Goal: Information Seeking & Learning: Find specific fact

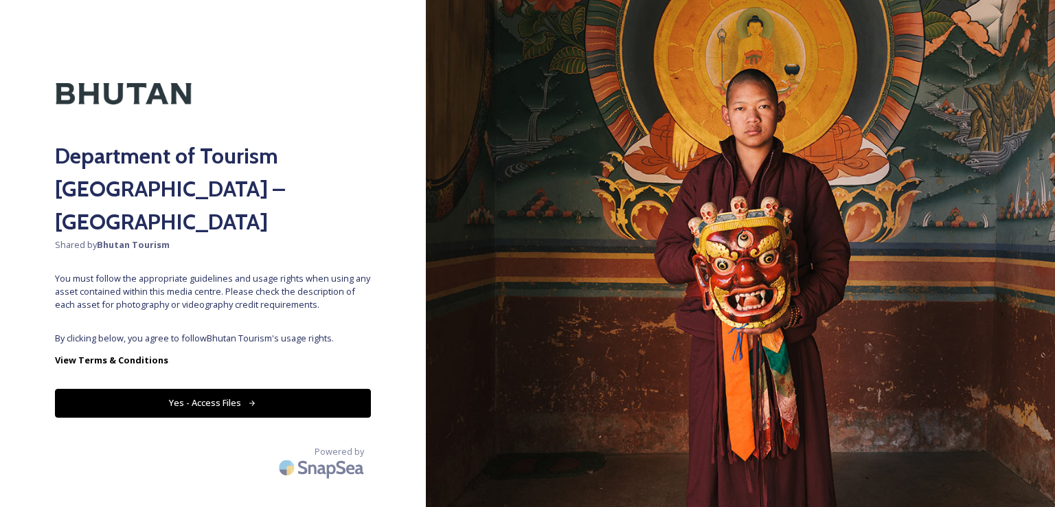
click at [250, 399] on icon at bounding box center [252, 403] width 9 height 9
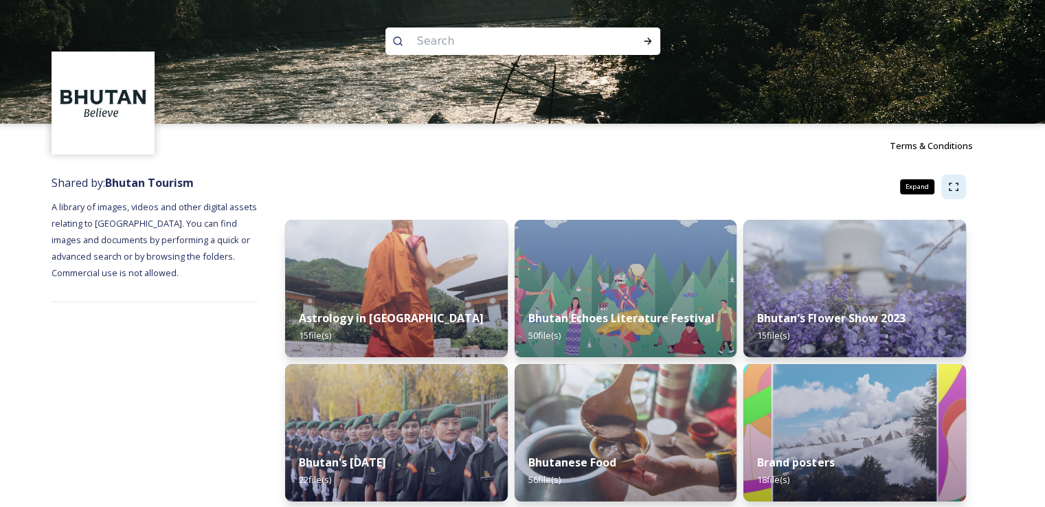
click at [953, 187] on icon at bounding box center [953, 186] width 11 height 11
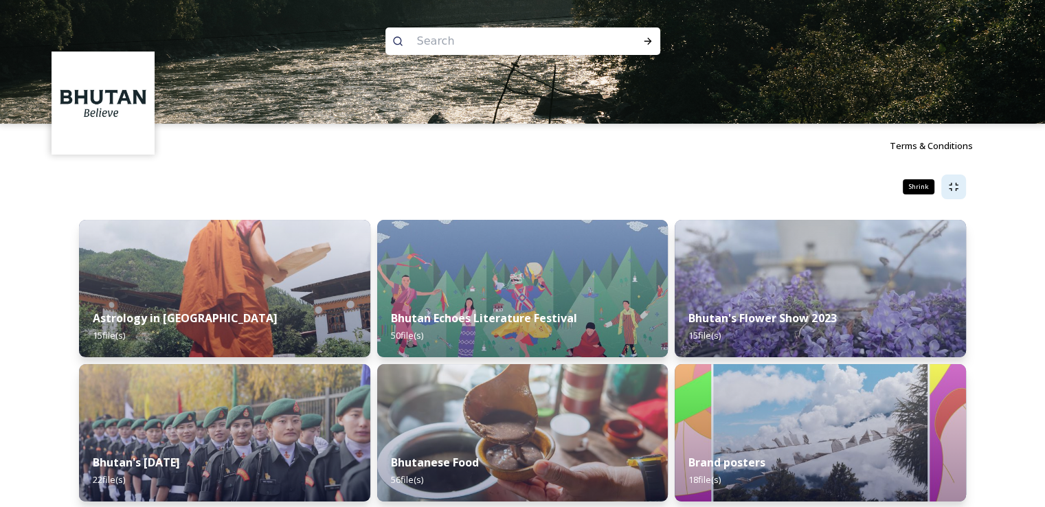
click at [953, 187] on icon at bounding box center [953, 186] width 11 height 11
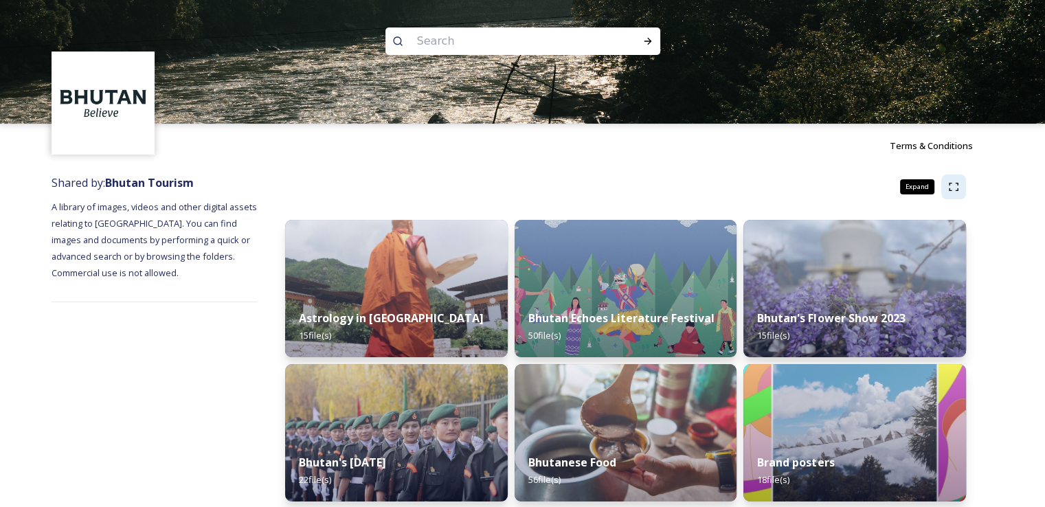
click at [953, 187] on icon at bounding box center [953, 186] width 11 height 11
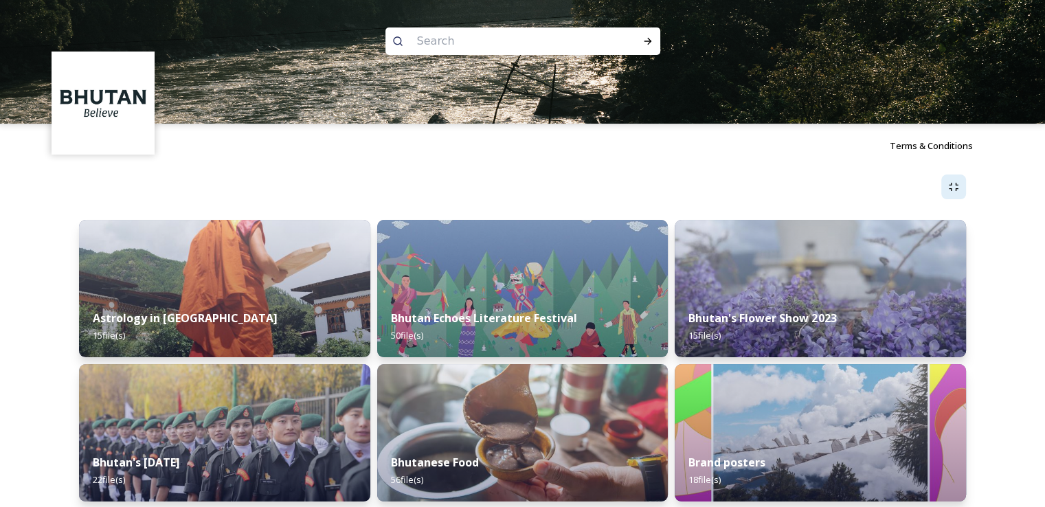
click at [516, 39] on input at bounding box center [504, 41] width 188 height 30
type input "[DEMOGRAPHIC_DATA] point"
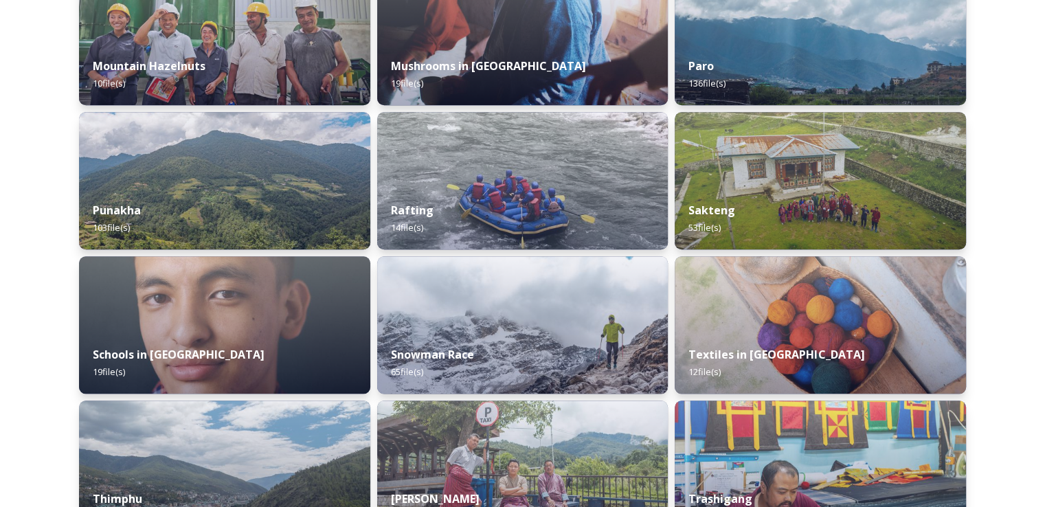
scroll to position [1488, 0]
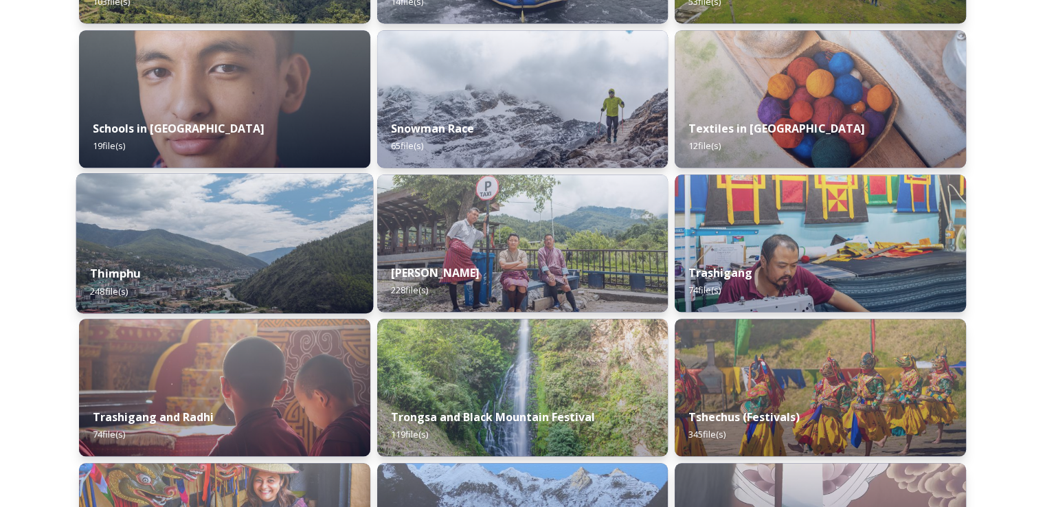
click at [232, 234] on img at bounding box center [224, 243] width 297 height 140
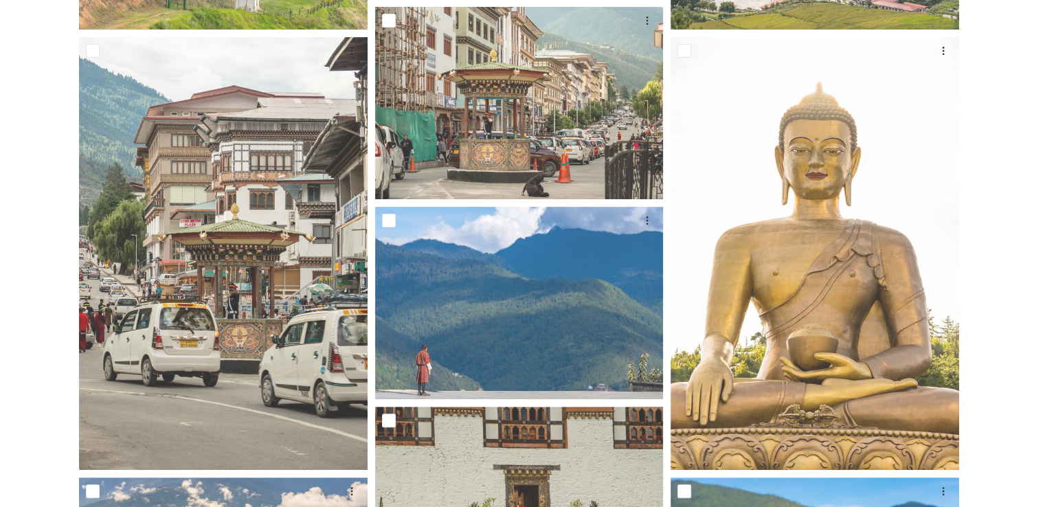
scroll to position [115, 0]
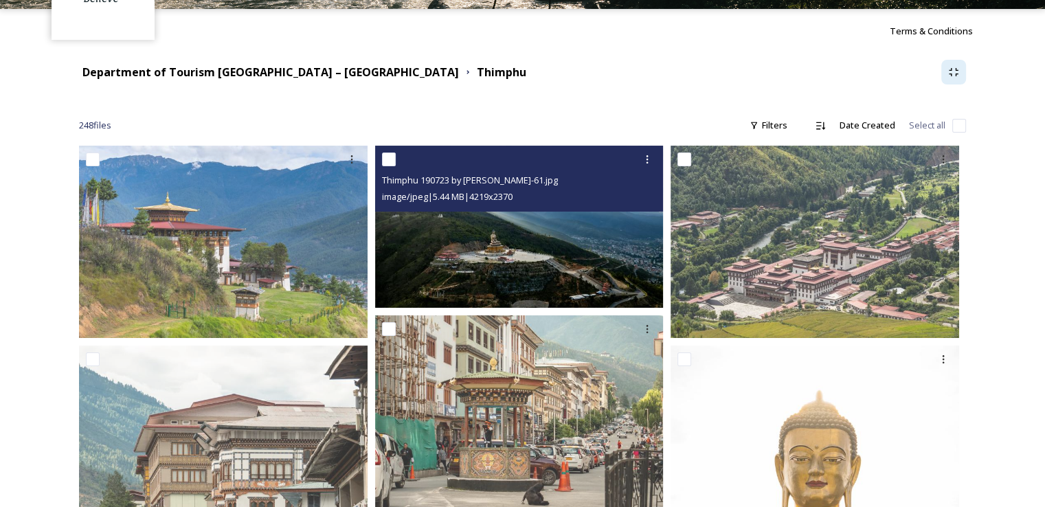
click at [387, 159] on input "checkbox" at bounding box center [389, 159] width 14 height 14
checkbox input "true"
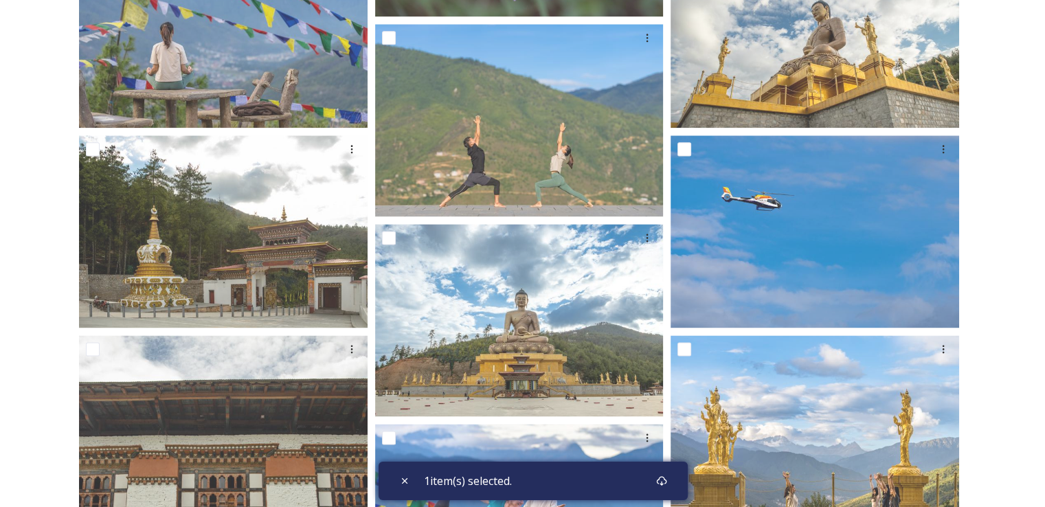
scroll to position [1832, 0]
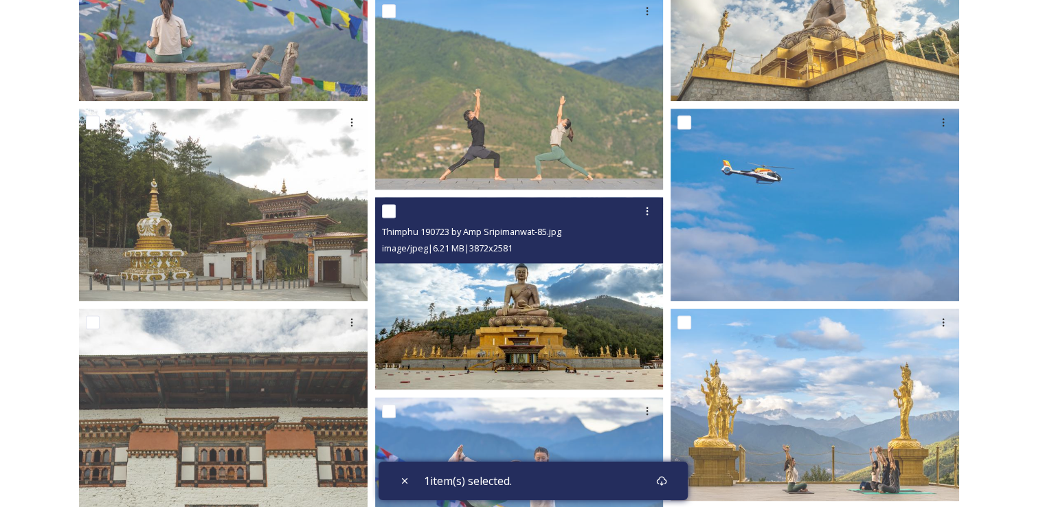
click at [386, 212] on input "checkbox" at bounding box center [389, 211] width 14 height 14
checkbox input "true"
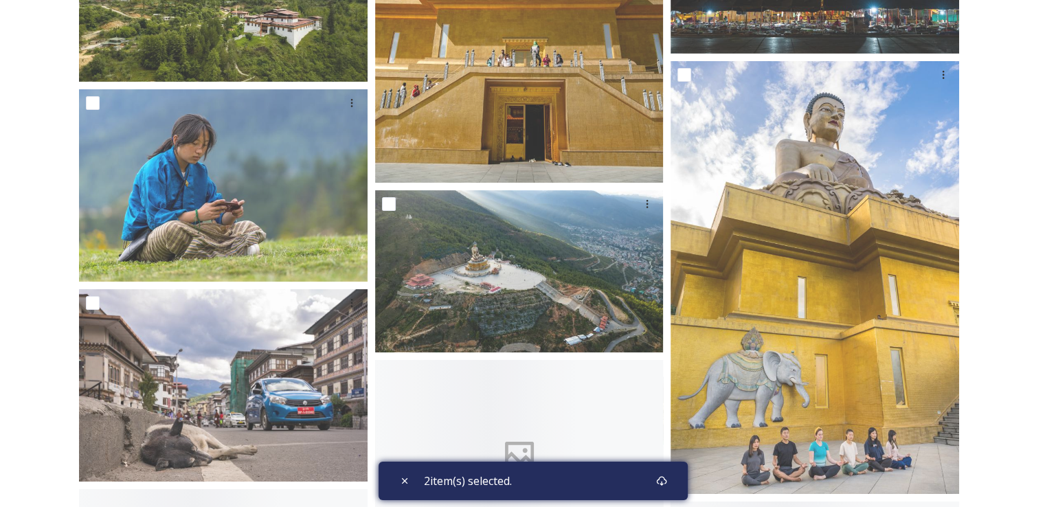
scroll to position [4807, 0]
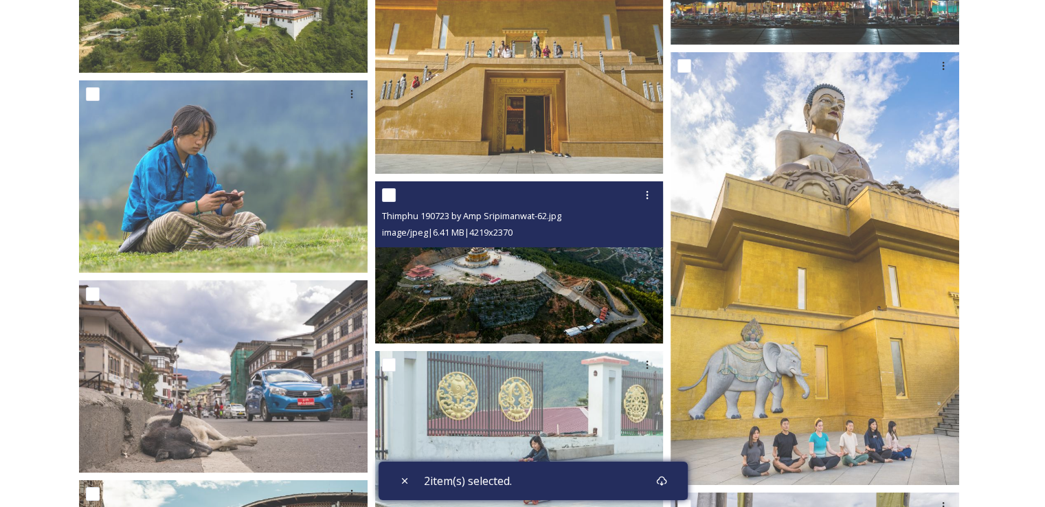
click at [390, 196] on input "checkbox" at bounding box center [389, 195] width 14 height 14
checkbox input "true"
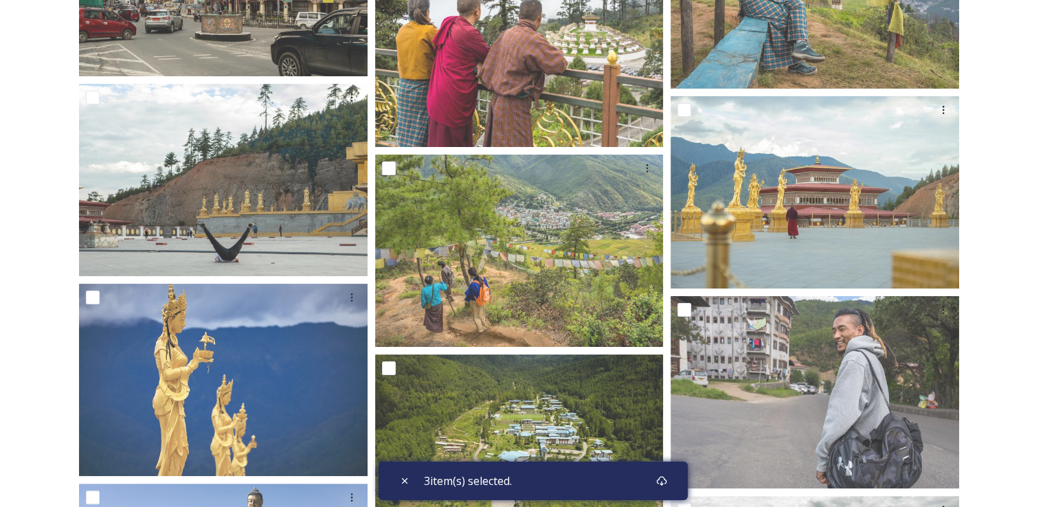
scroll to position [5380, 0]
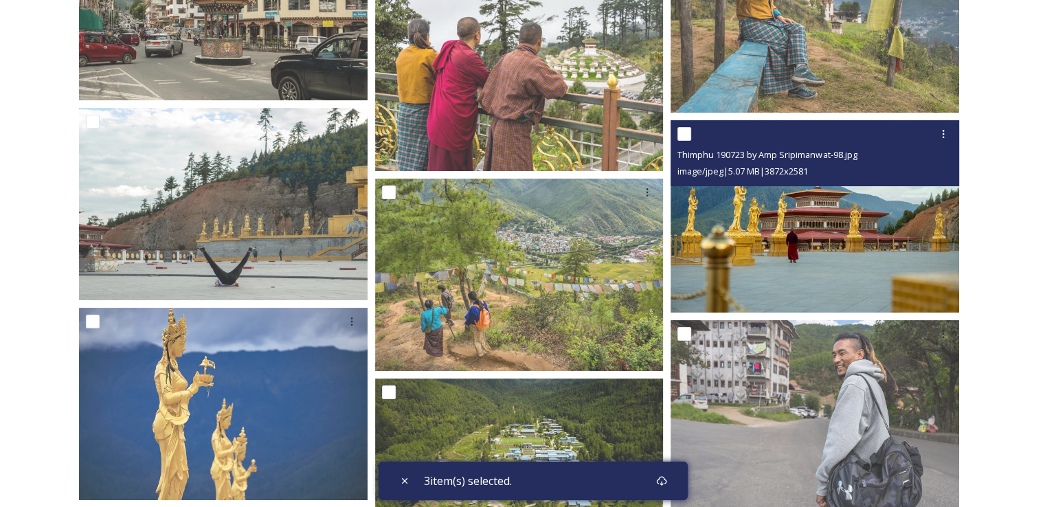
click at [687, 132] on input "checkbox" at bounding box center [684, 134] width 14 height 14
checkbox input "true"
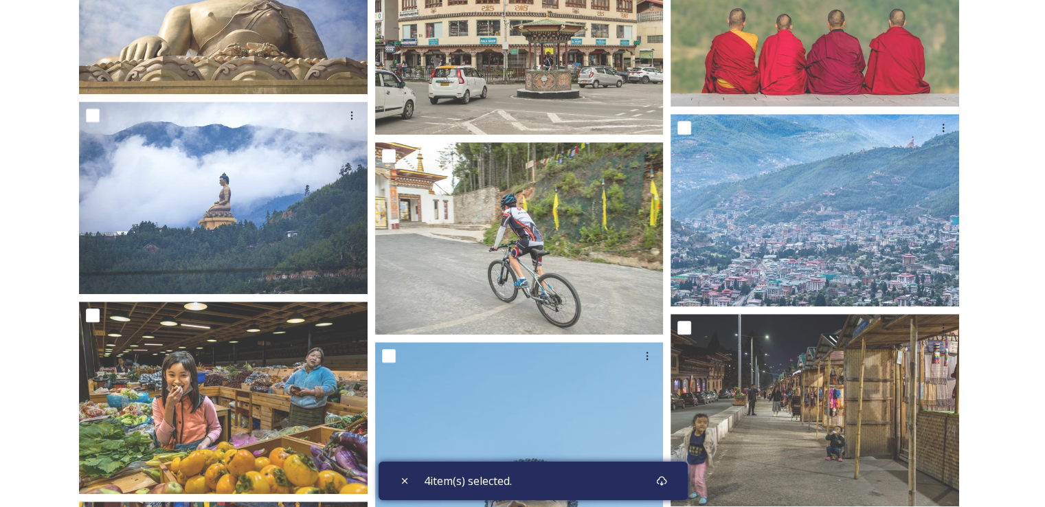
scroll to position [6410, 0]
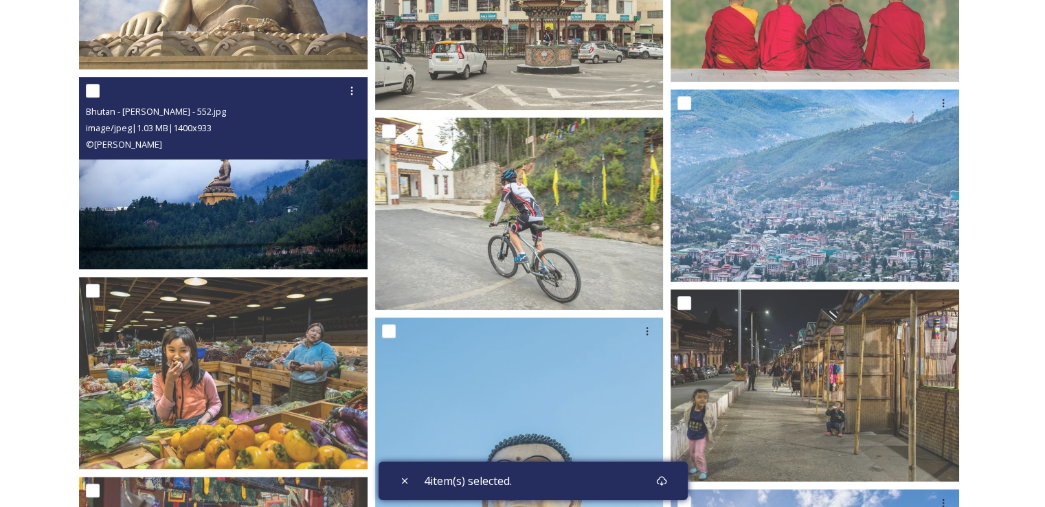
click at [89, 90] on input "checkbox" at bounding box center [93, 91] width 14 height 14
checkbox input "true"
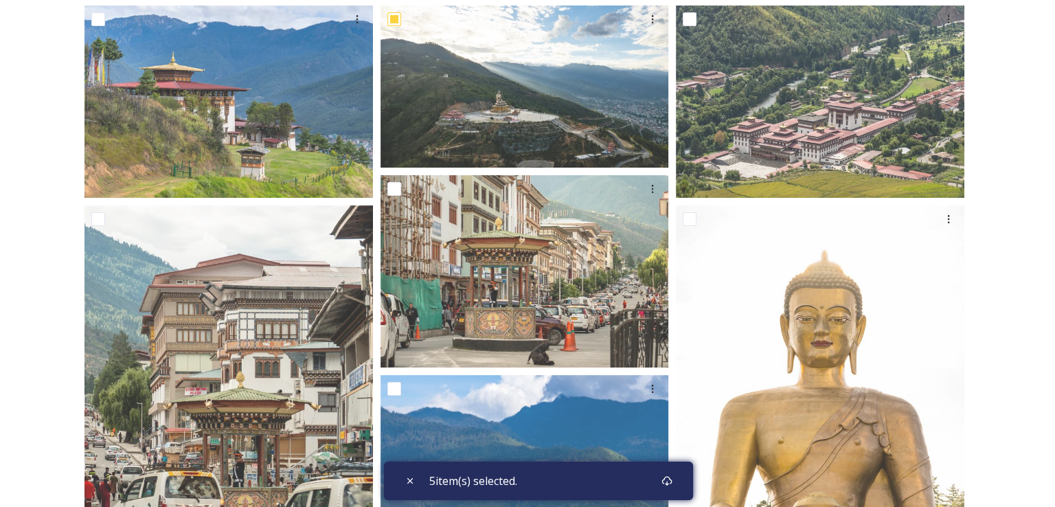
scroll to position [0, 0]
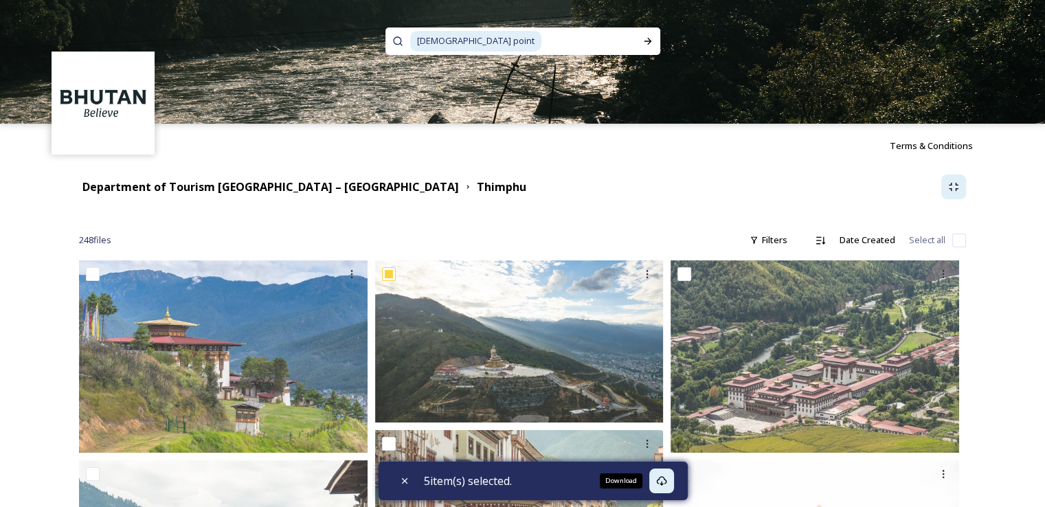
click at [661, 480] on icon at bounding box center [661, 480] width 11 height 11
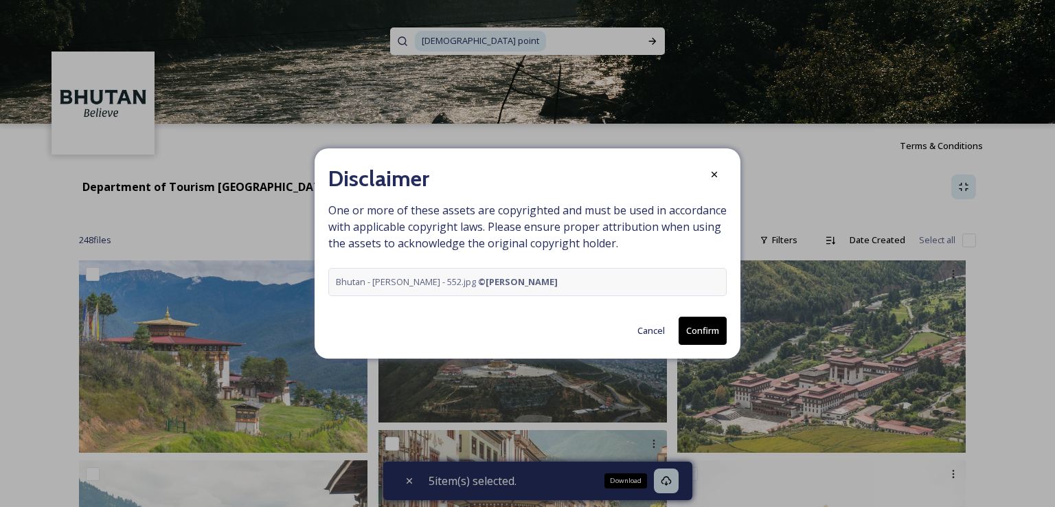
click at [697, 331] on button "Confirm" at bounding box center [703, 331] width 48 height 28
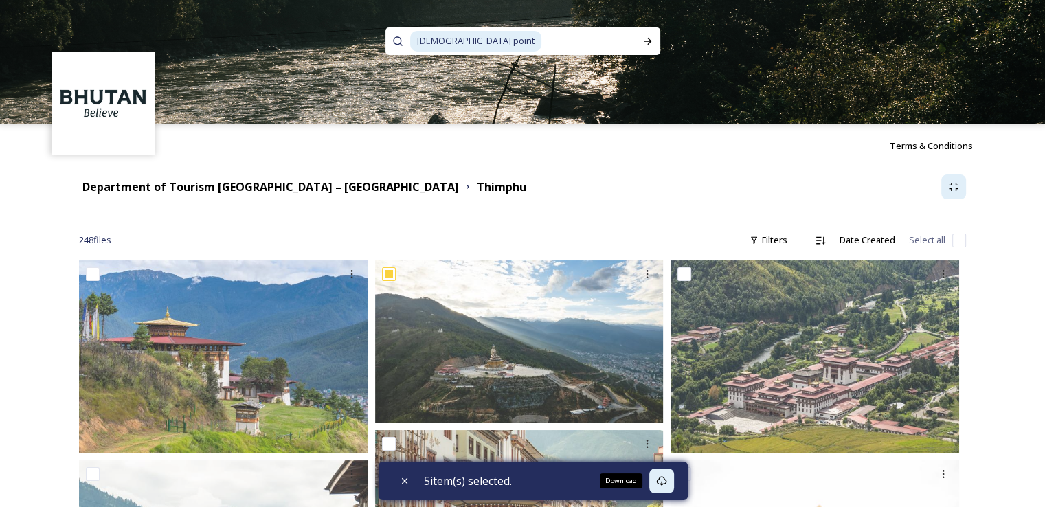
click at [543, 39] on input at bounding box center [589, 41] width 93 height 30
type input "b"
paste input "Changgangkha Lhakhang"
type input "Changgangkha Lhakhang"
click at [648, 36] on icon at bounding box center [647, 41] width 11 height 11
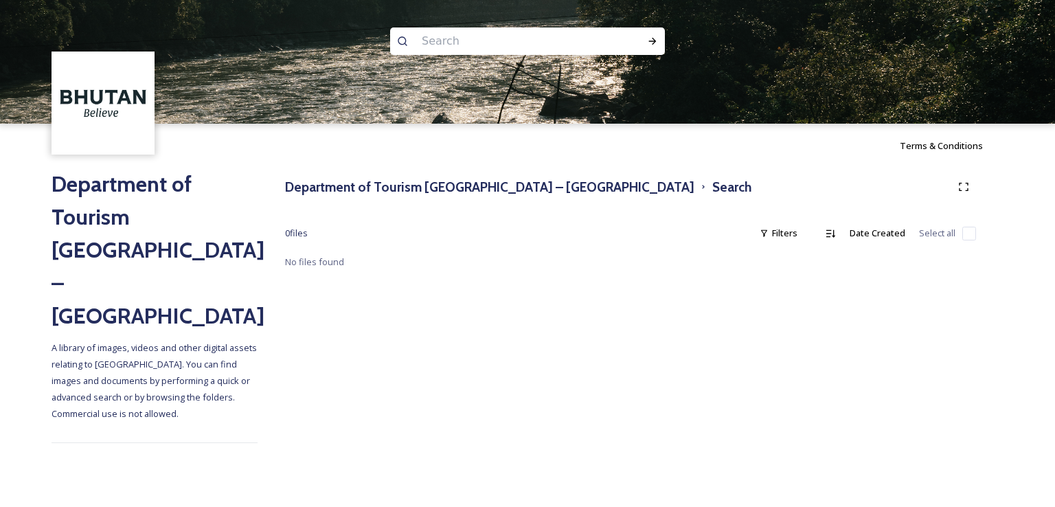
paste input "Changgangkha"
type input "Changgangkha"
click at [656, 39] on icon at bounding box center [652, 41] width 11 height 11
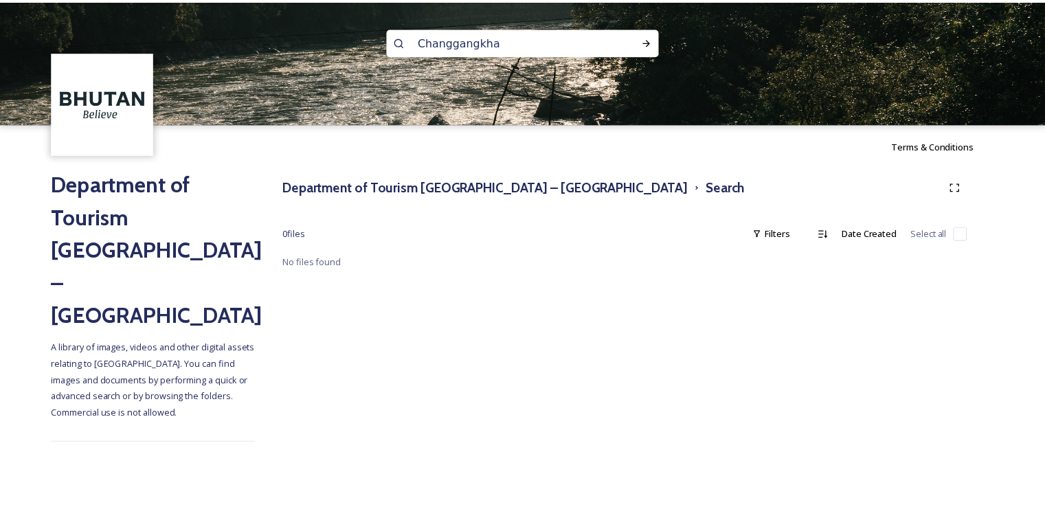
scroll to position [1, 0]
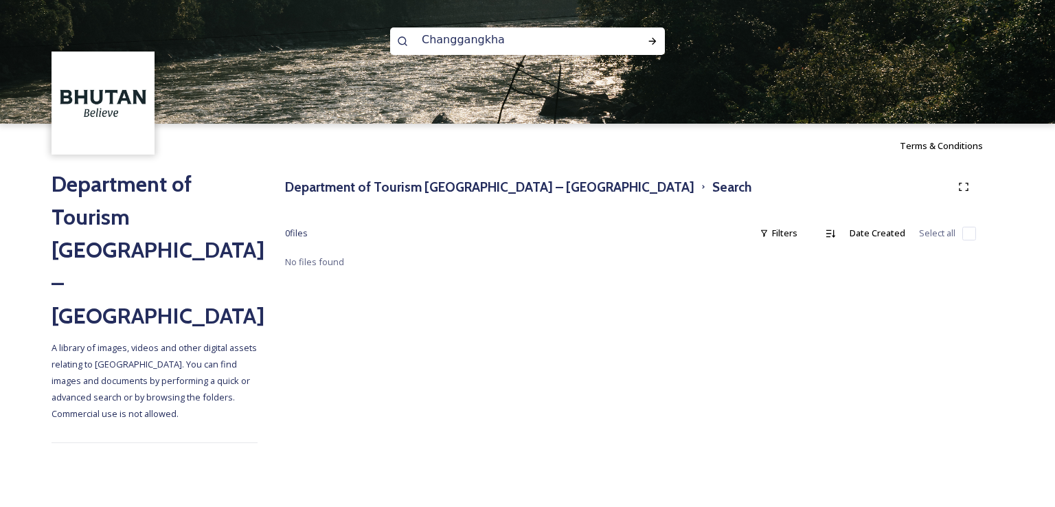
drag, startPoint x: 521, startPoint y: 47, endPoint x: 355, endPoint y: 45, distance: 166.2
click at [355, 45] on div "Changgangkha" at bounding box center [527, 62] width 1055 height 124
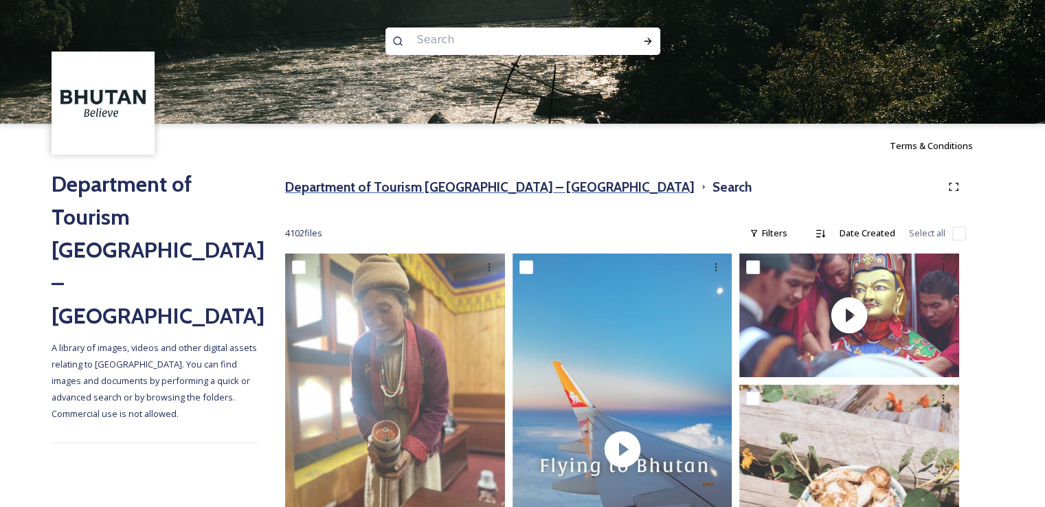
click at [458, 181] on h3 "Department of Tourism [GEOGRAPHIC_DATA] – [GEOGRAPHIC_DATA]" at bounding box center [489, 187] width 409 height 20
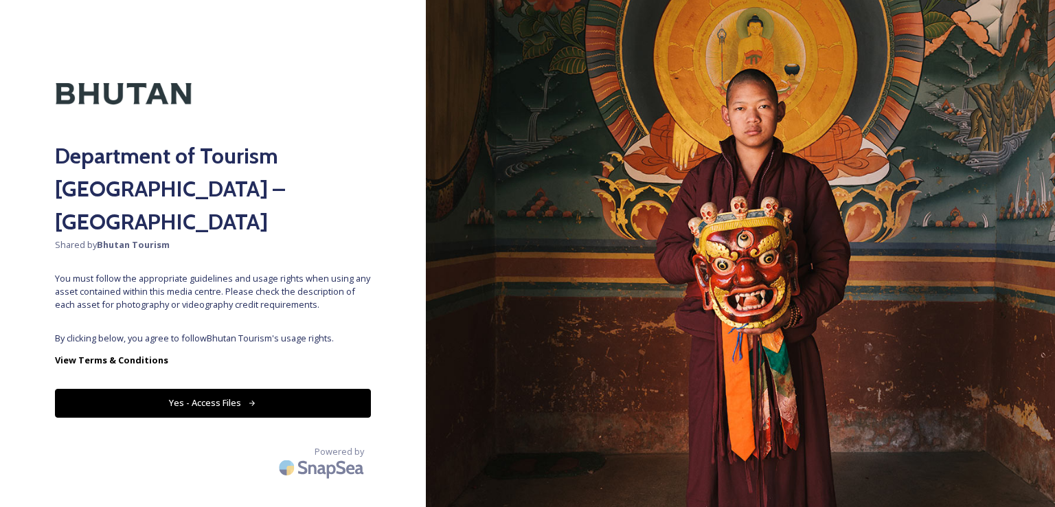
click at [262, 389] on button "Yes - Access Files" at bounding box center [213, 403] width 316 height 28
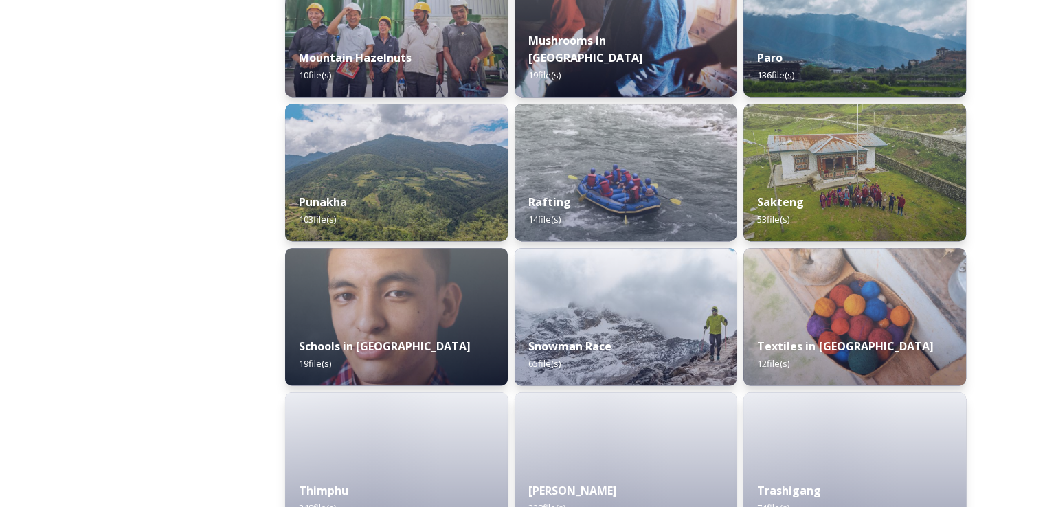
scroll to position [1374, 0]
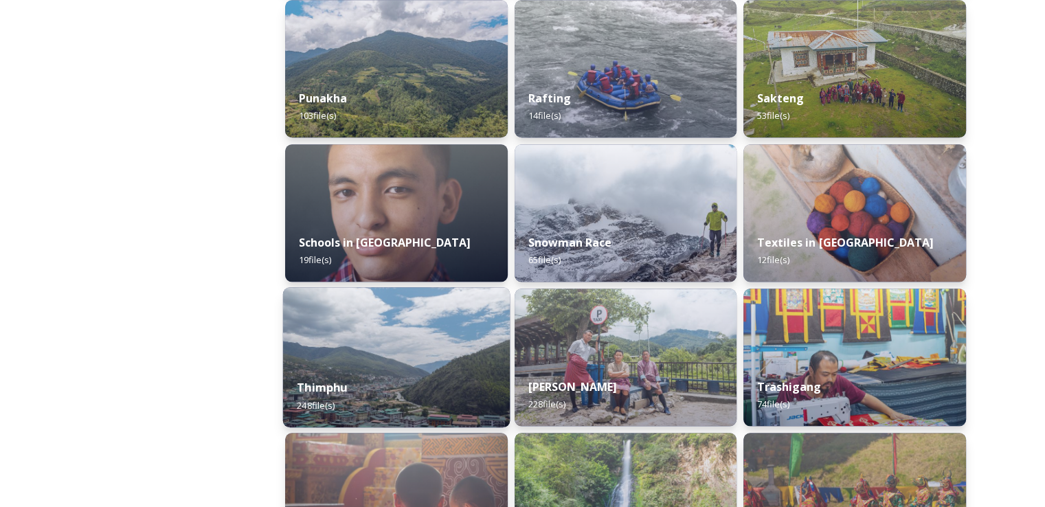
click at [358, 352] on img at bounding box center [396, 357] width 227 height 140
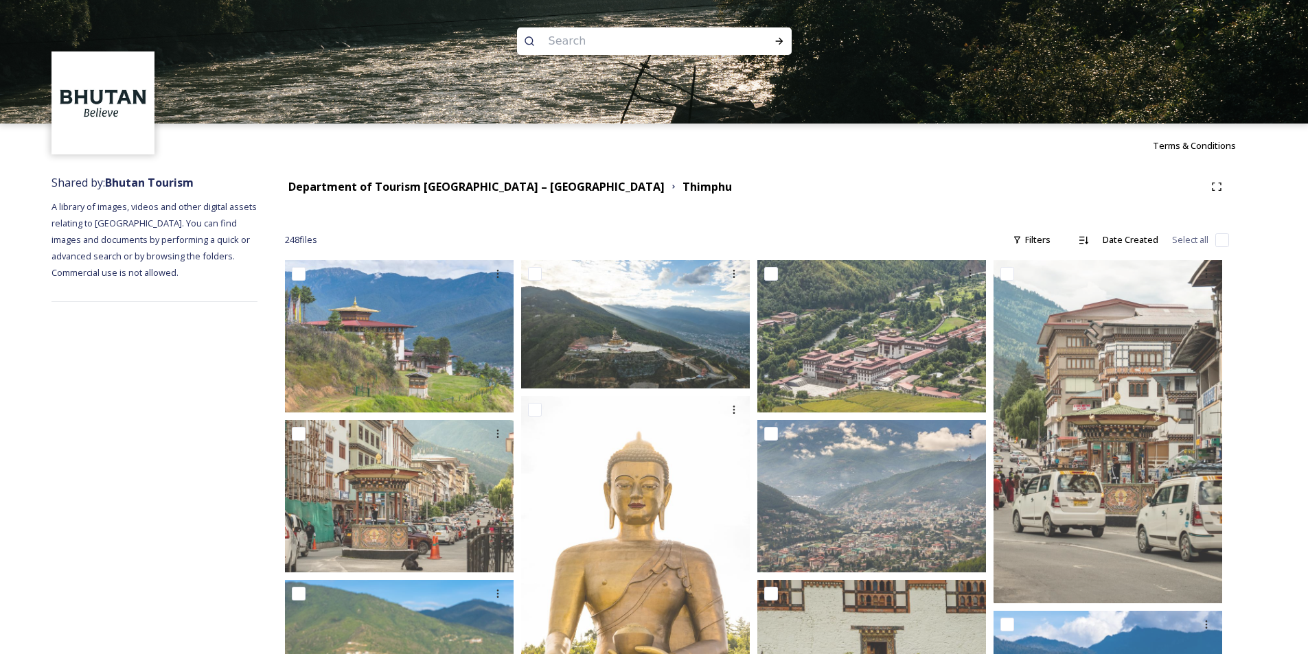
click at [593, 40] on input at bounding box center [636, 41] width 188 height 30
paste input "Changgangkha Lhakhang"
click at [580, 43] on input "Changgangkha Lhakhang" at bounding box center [636, 41] width 188 height 30
type input "[PERSON_NAME]"
click at [778, 38] on icon at bounding box center [779, 41] width 11 height 11
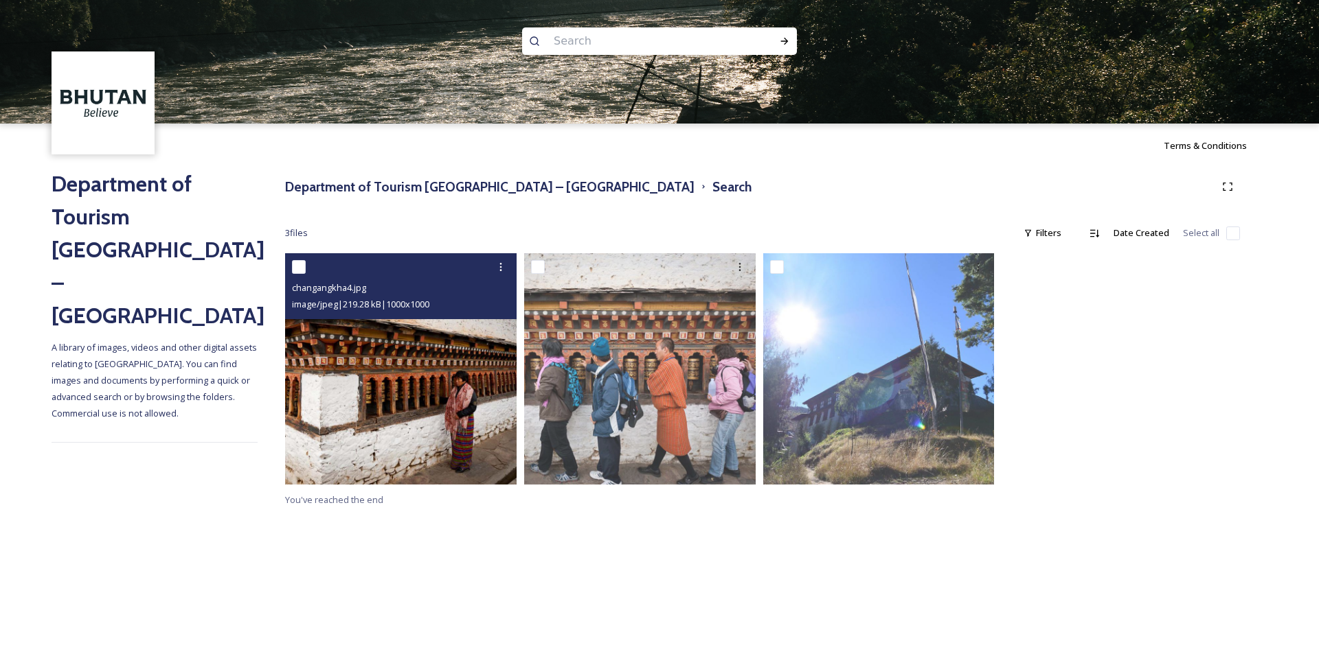
click at [297, 264] on input "checkbox" at bounding box center [299, 267] width 14 height 14
checkbox input "true"
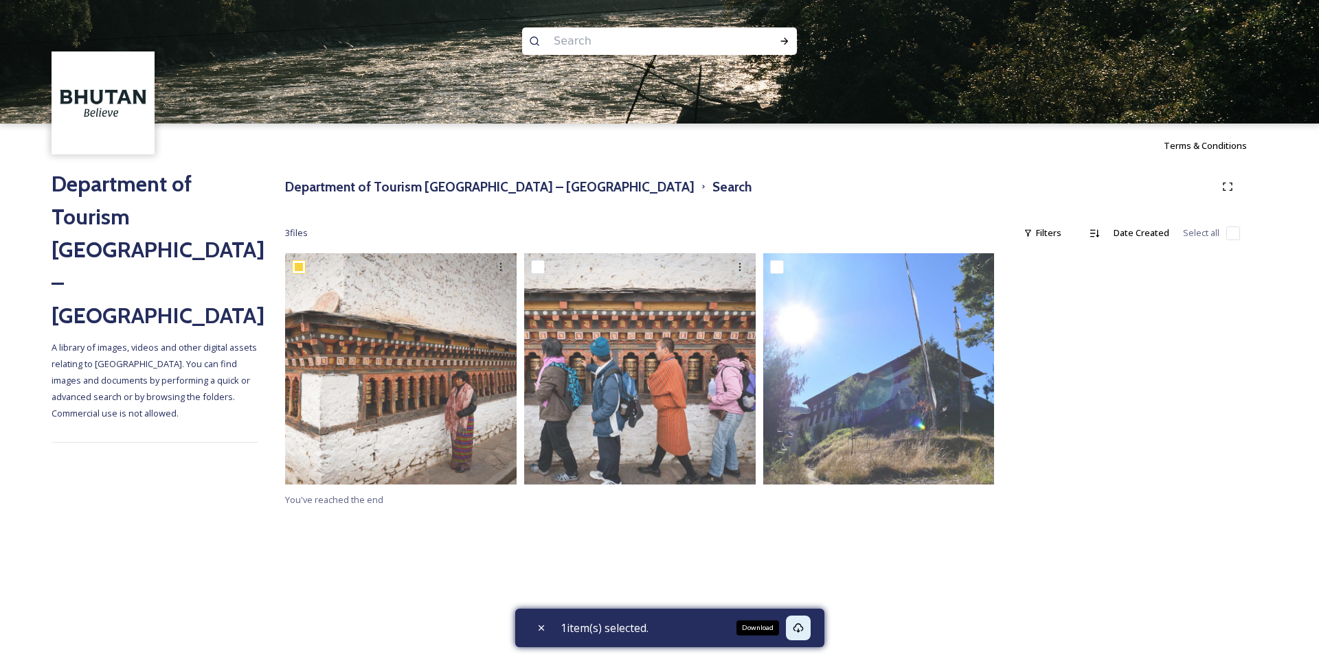
click at [804, 506] on icon at bounding box center [798, 628] width 11 height 11
click at [623, 41] on input at bounding box center [641, 41] width 188 height 30
type input "memorial chortan"
click at [784, 45] on icon at bounding box center [785, 41] width 8 height 7
checkbox input "true"
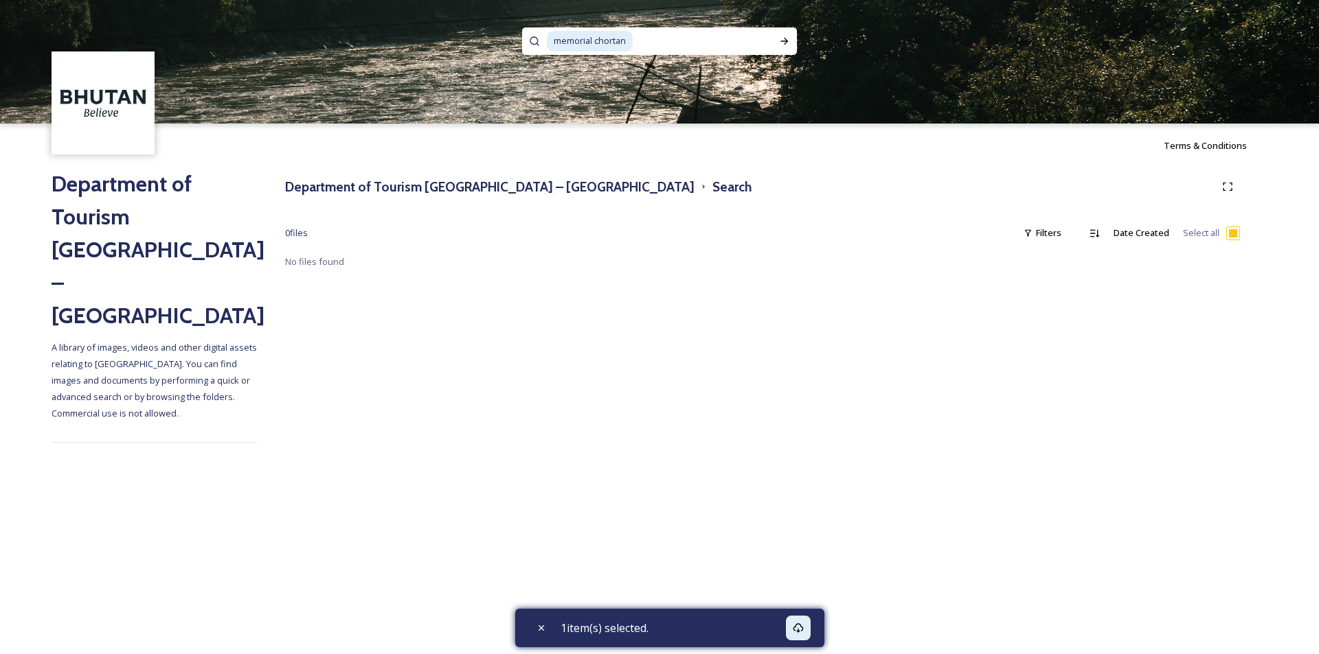
click at [613, 39] on span "memorial chortan" at bounding box center [590, 41] width 86 height 20
click at [786, 38] on icon at bounding box center [784, 41] width 11 height 11
checkbox input "false"
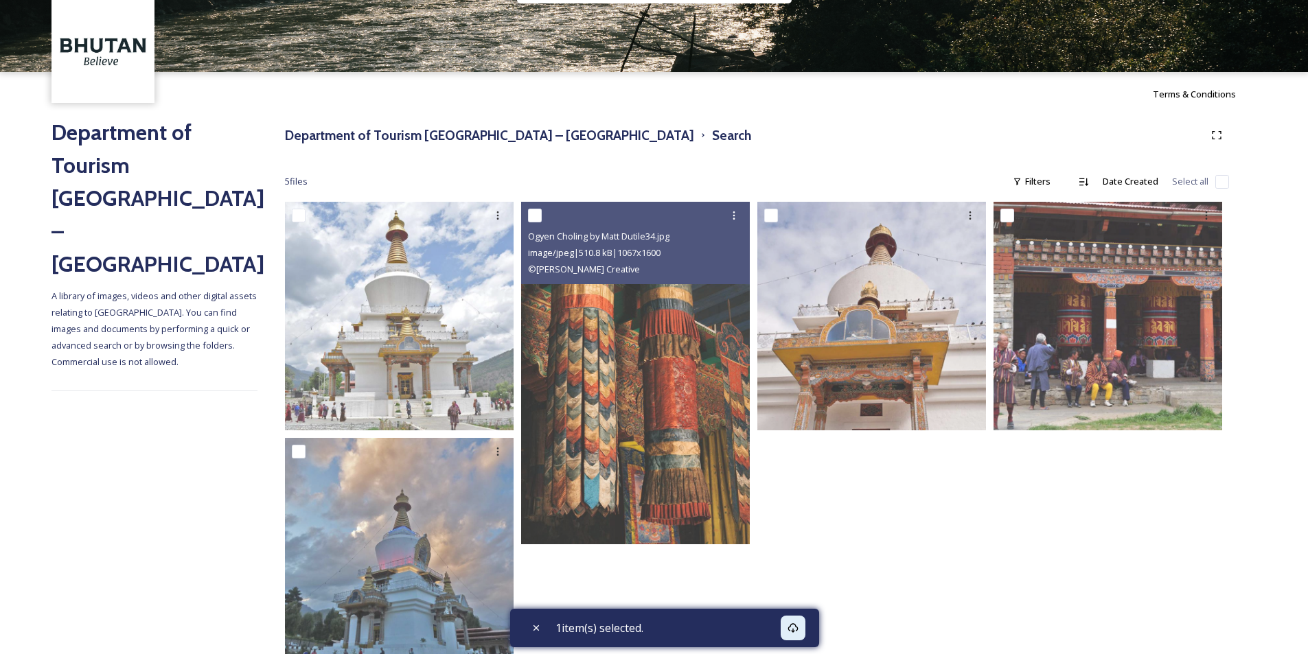
scroll to position [94, 0]
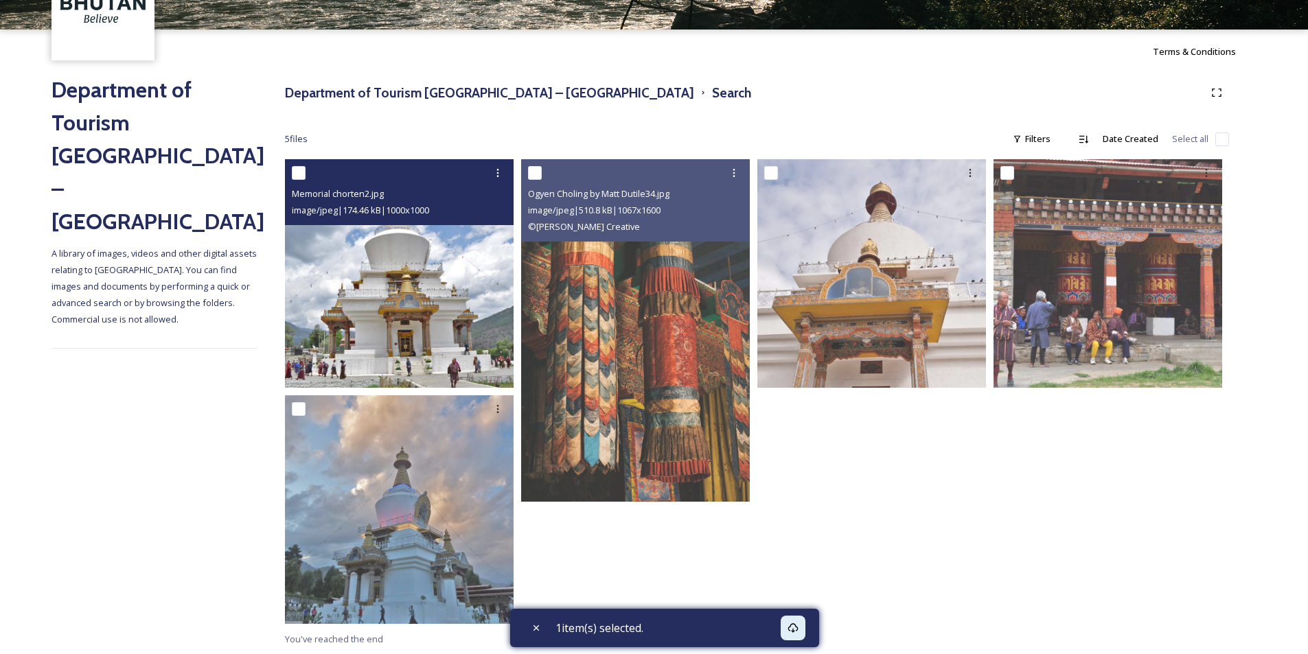
click at [298, 169] on input "checkbox" at bounding box center [299, 173] width 14 height 14
checkbox input "true"
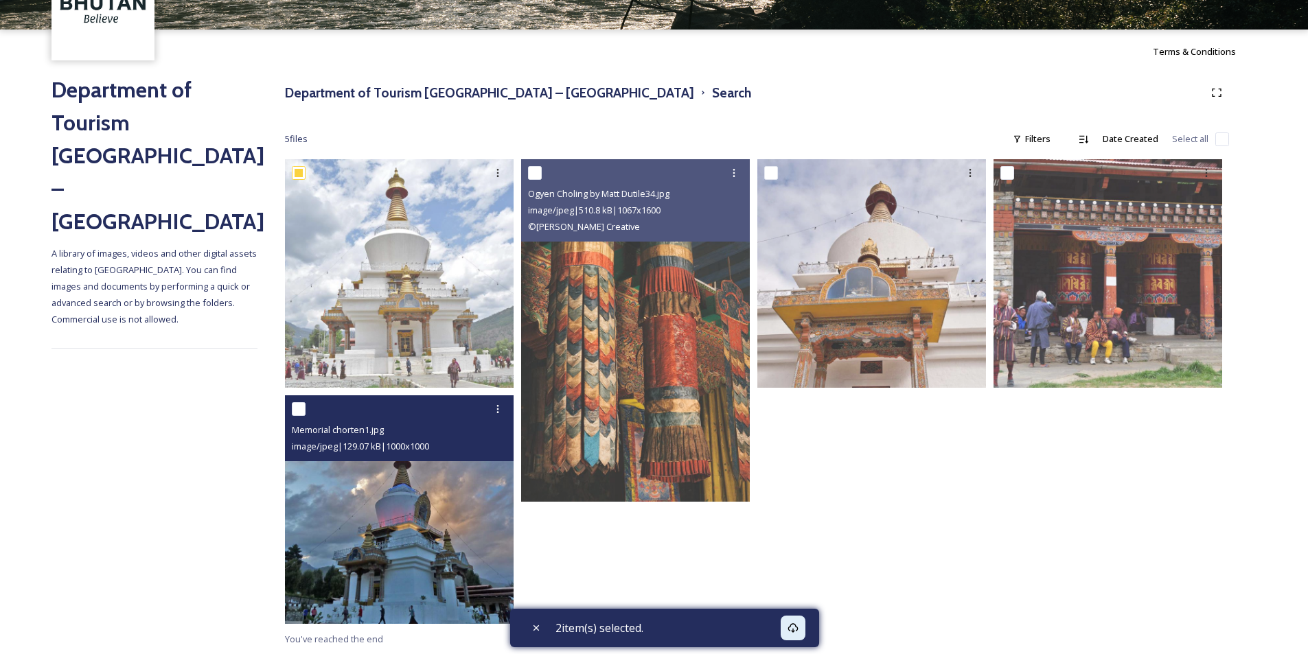
click at [296, 409] on input "checkbox" at bounding box center [299, 409] width 14 height 14
checkbox input "true"
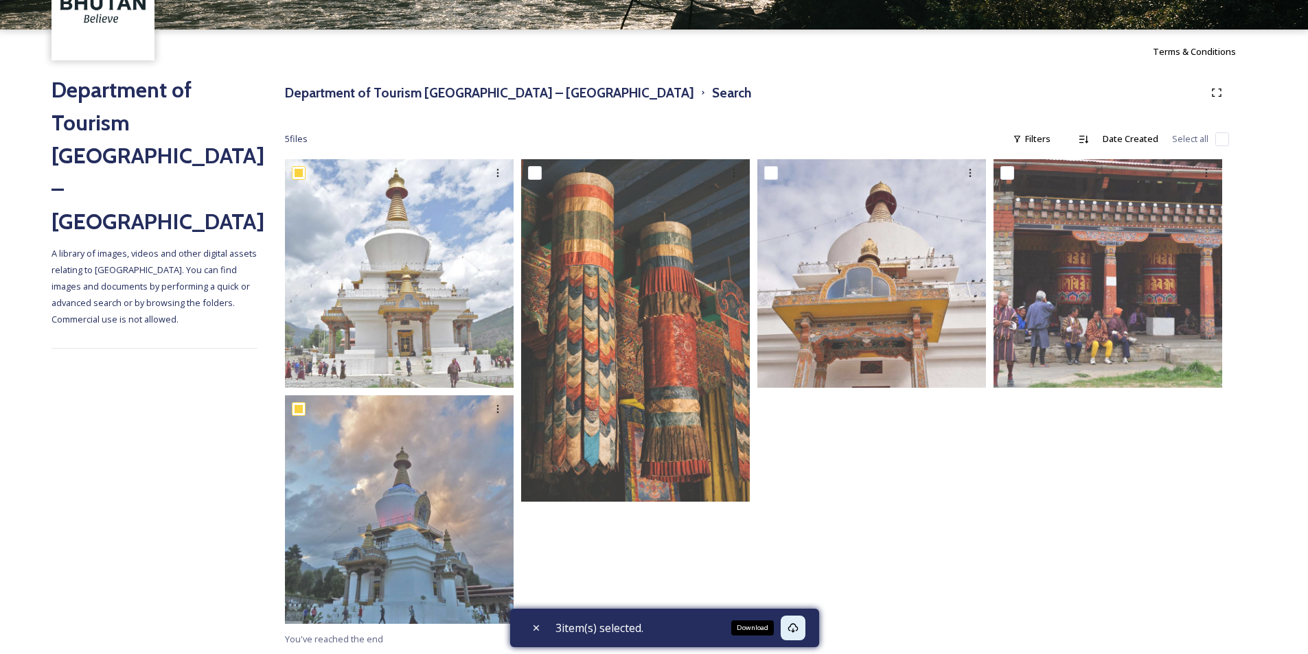
click at [797, 506] on icon at bounding box center [793, 628] width 11 height 11
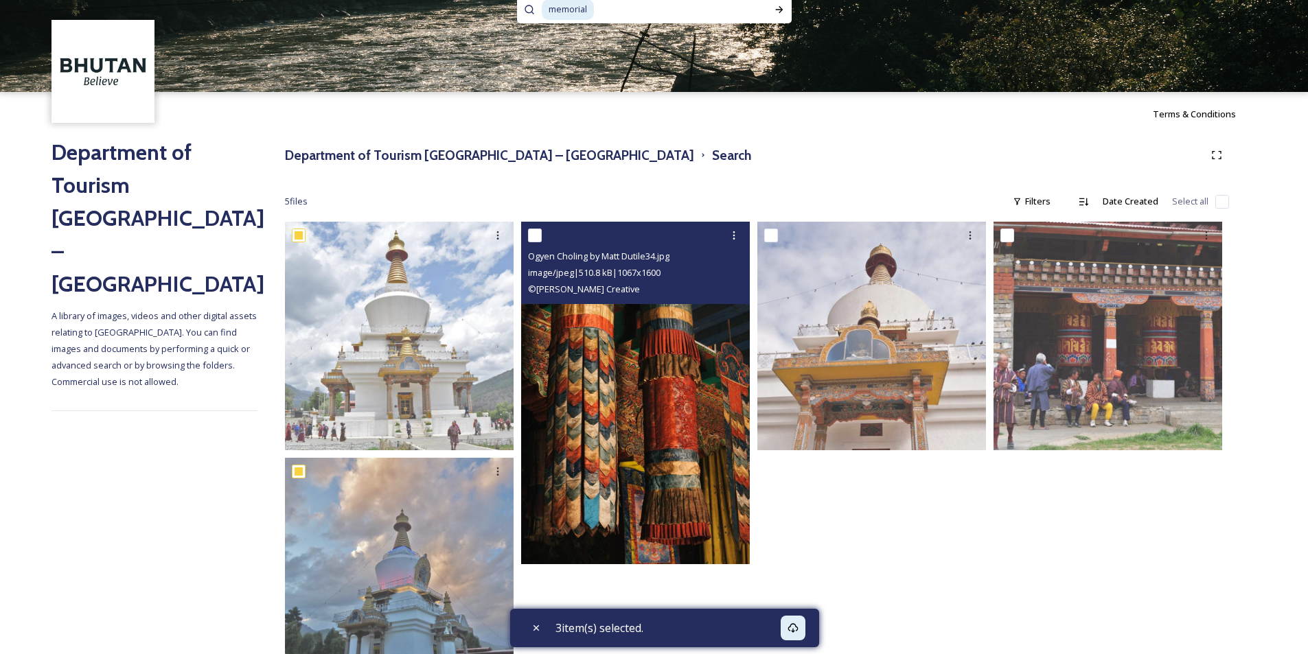
scroll to position [0, 0]
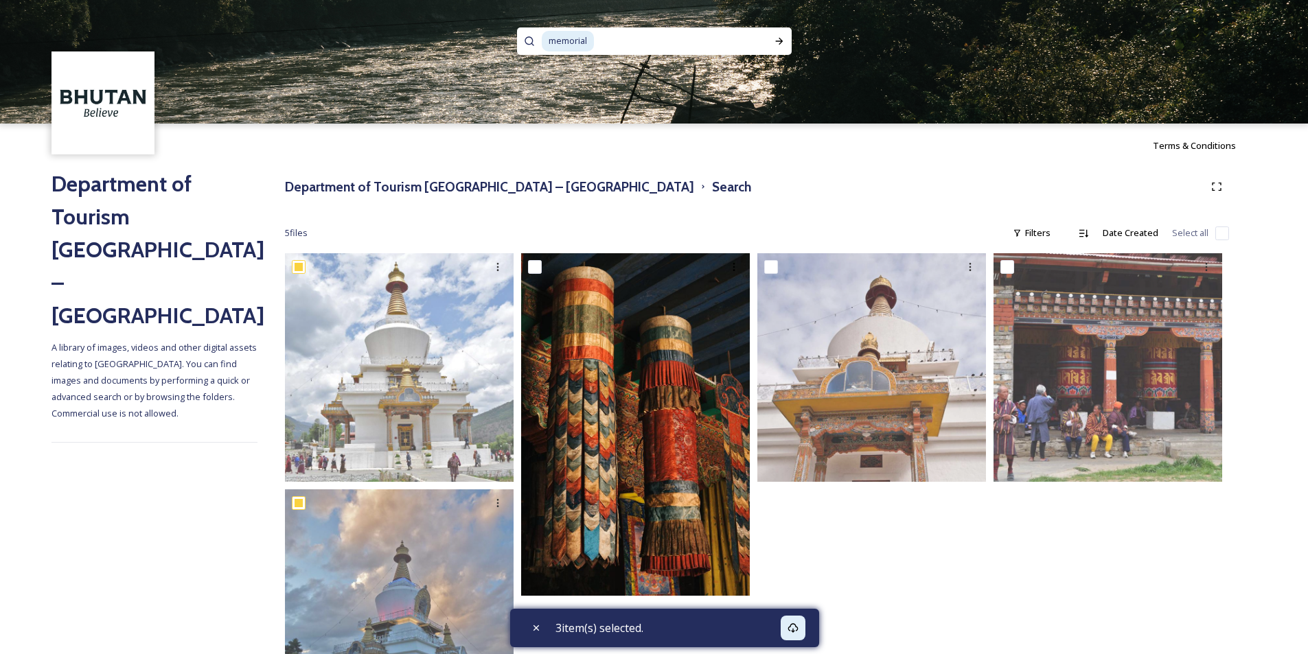
click at [619, 39] on input at bounding box center [675, 41] width 161 height 30
drag, startPoint x: 619, startPoint y: 39, endPoint x: 463, endPoint y: 19, distance: 157.8
click at [464, 19] on div "memorial" at bounding box center [654, 62] width 1308 height 124
type input "changangkha"
click at [596, 40] on input "changangkha" at bounding box center [675, 41] width 161 height 30
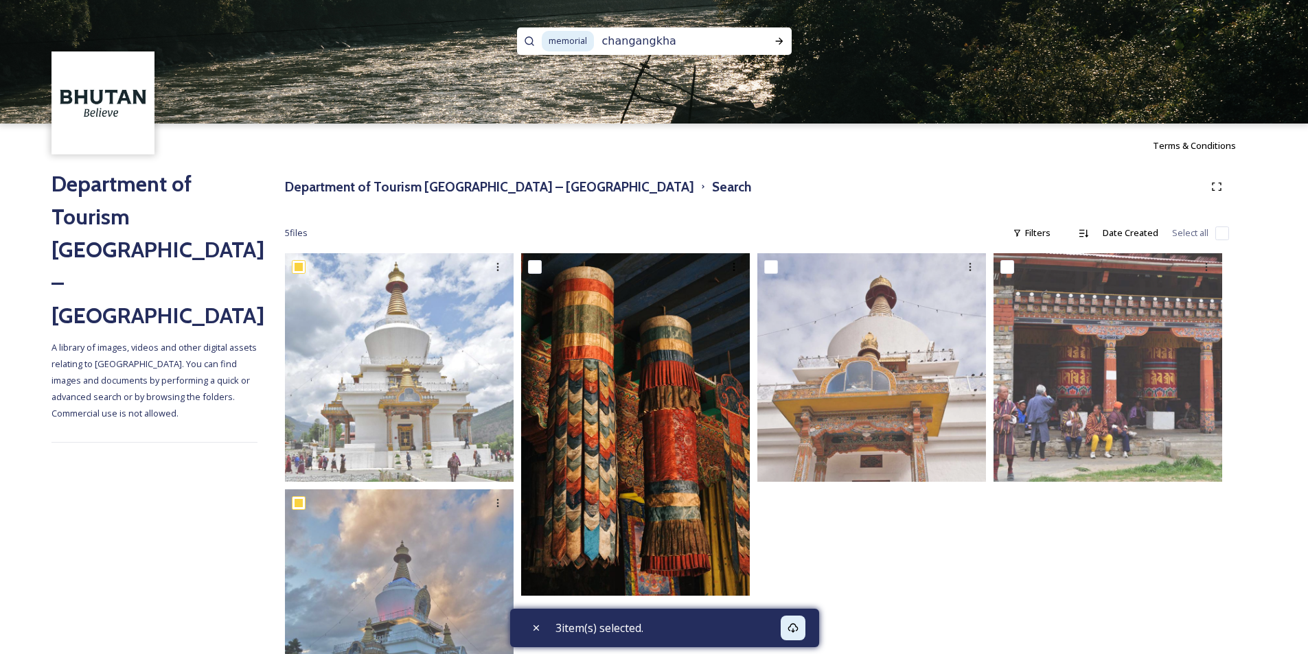
click at [727, 44] on input "changangkha" at bounding box center [675, 41] width 161 height 30
click at [596, 34] on span "changangkha" at bounding box center [629, 41] width 69 height 20
click at [571, 34] on span "memorial" at bounding box center [568, 41] width 52 height 20
click at [672, 50] on input at bounding box center [697, 41] width 140 height 30
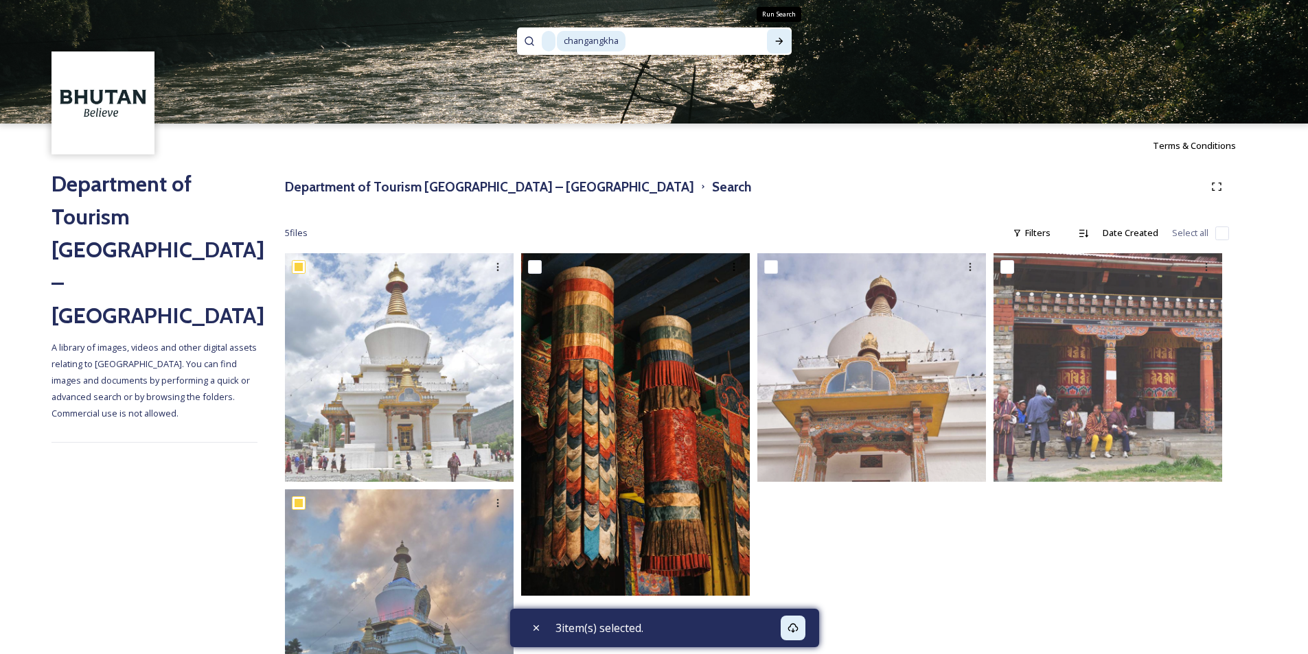
drag, startPoint x: 779, startPoint y: 38, endPoint x: 662, endPoint y: 32, distance: 116.9
click at [778, 38] on icon at bounding box center [779, 41] width 11 height 11
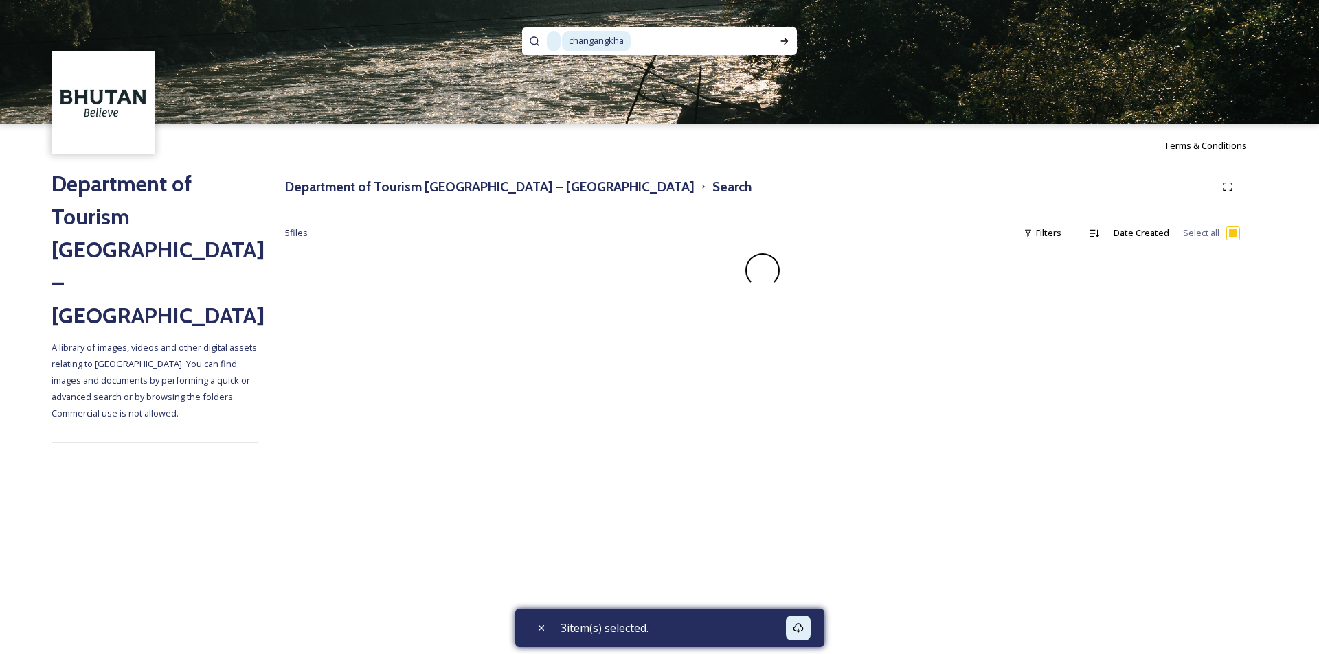
checkbox input "false"
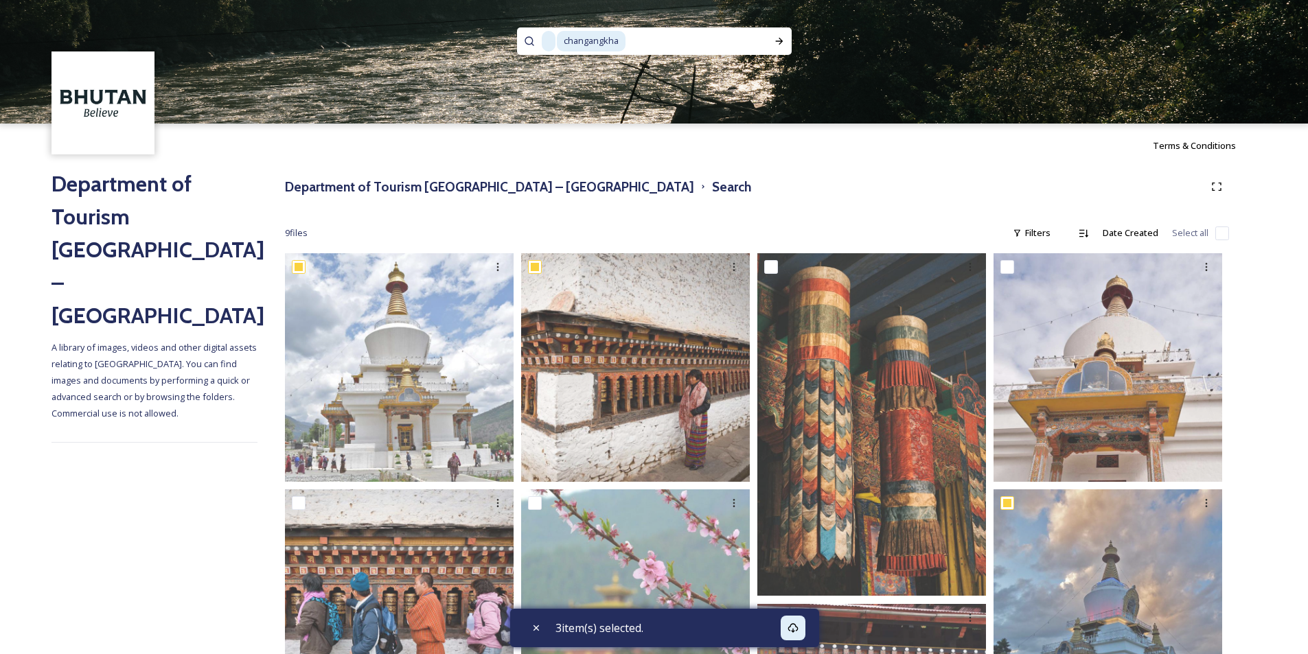
click at [643, 47] on input at bounding box center [697, 41] width 140 height 30
drag, startPoint x: 652, startPoint y: 40, endPoint x: 485, endPoint y: 21, distance: 168.7
click at [483, 23] on div "changangkha" at bounding box center [654, 62] width 1308 height 124
type input "c"
type input "m"
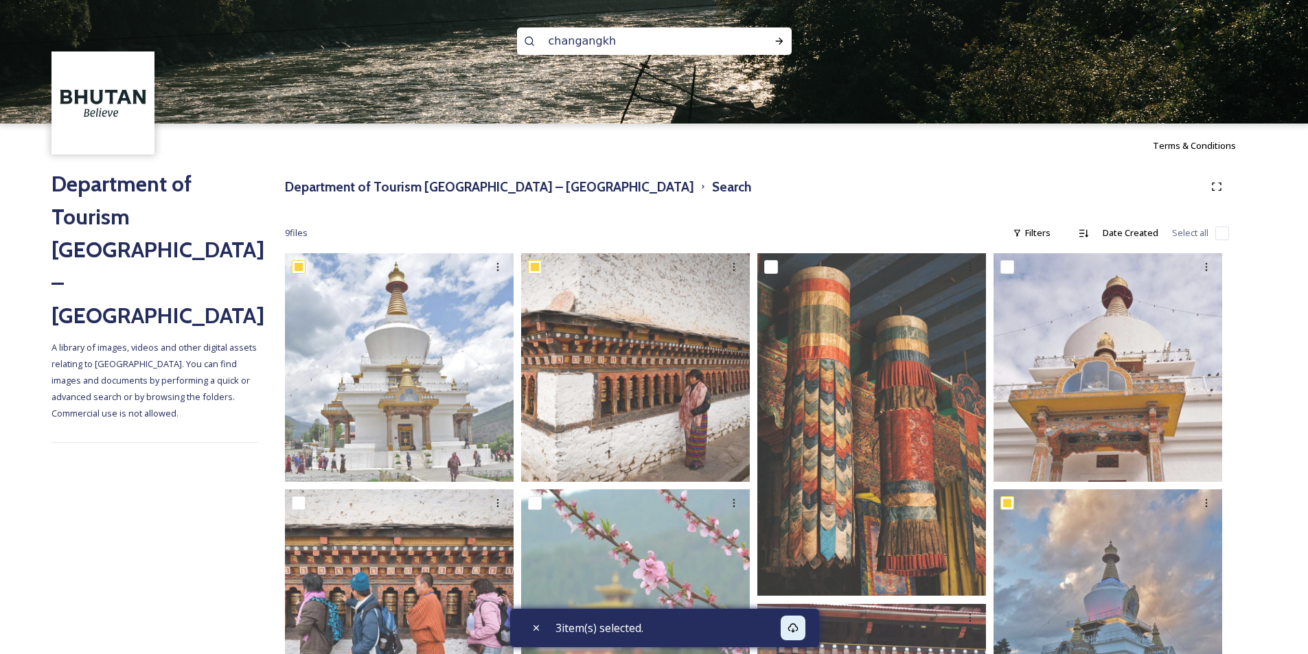
type input "changangkha"
click at [773, 35] on div "Run Search" at bounding box center [779, 41] width 25 height 25
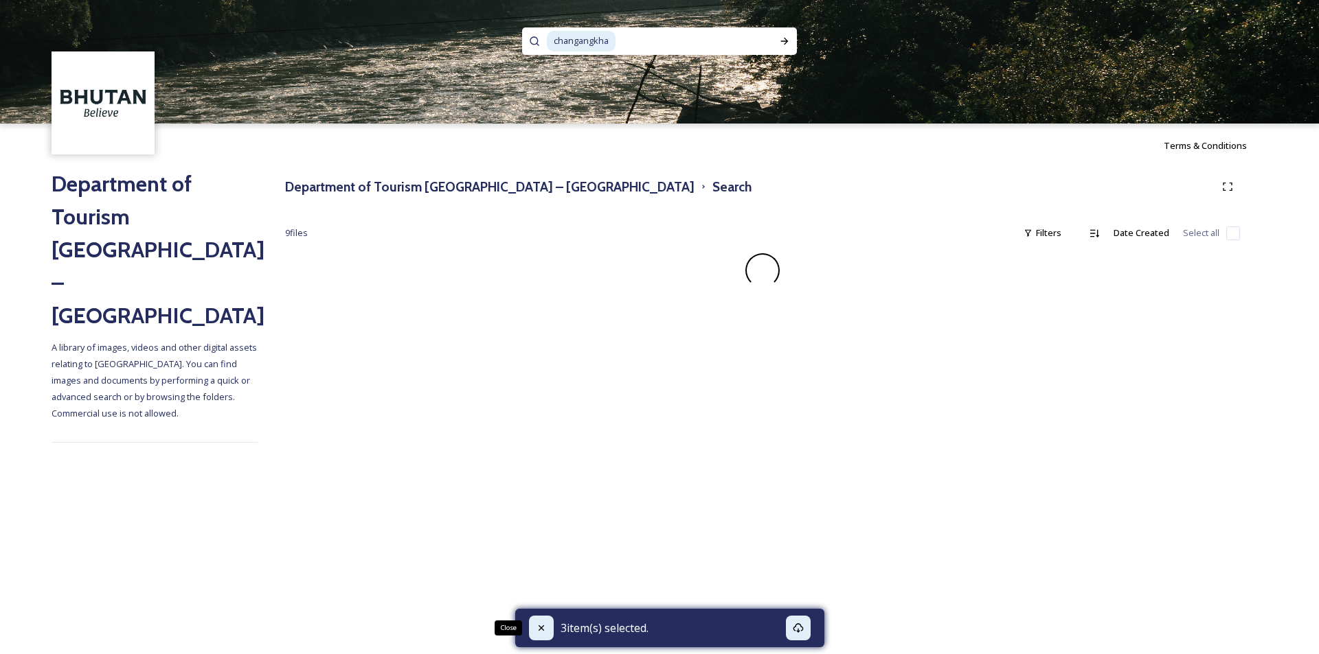
checkbox input "false"
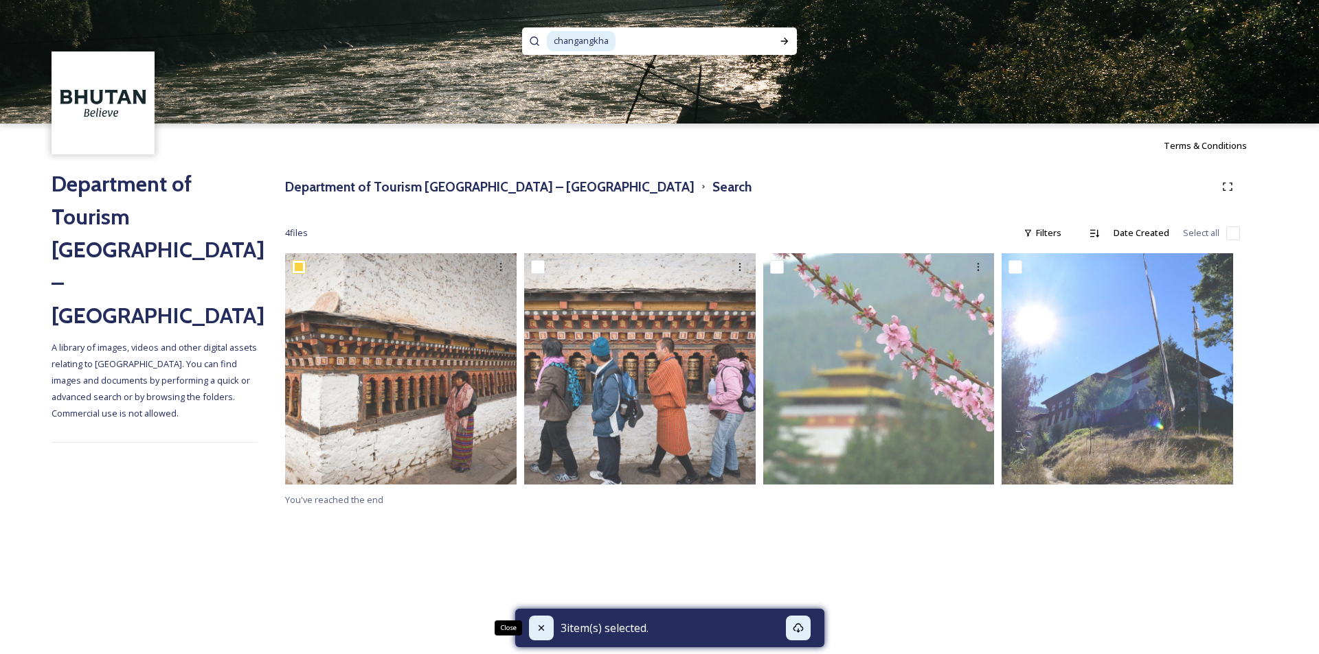
click at [543, 506] on icon at bounding box center [541, 628] width 11 height 11
checkbox input "false"
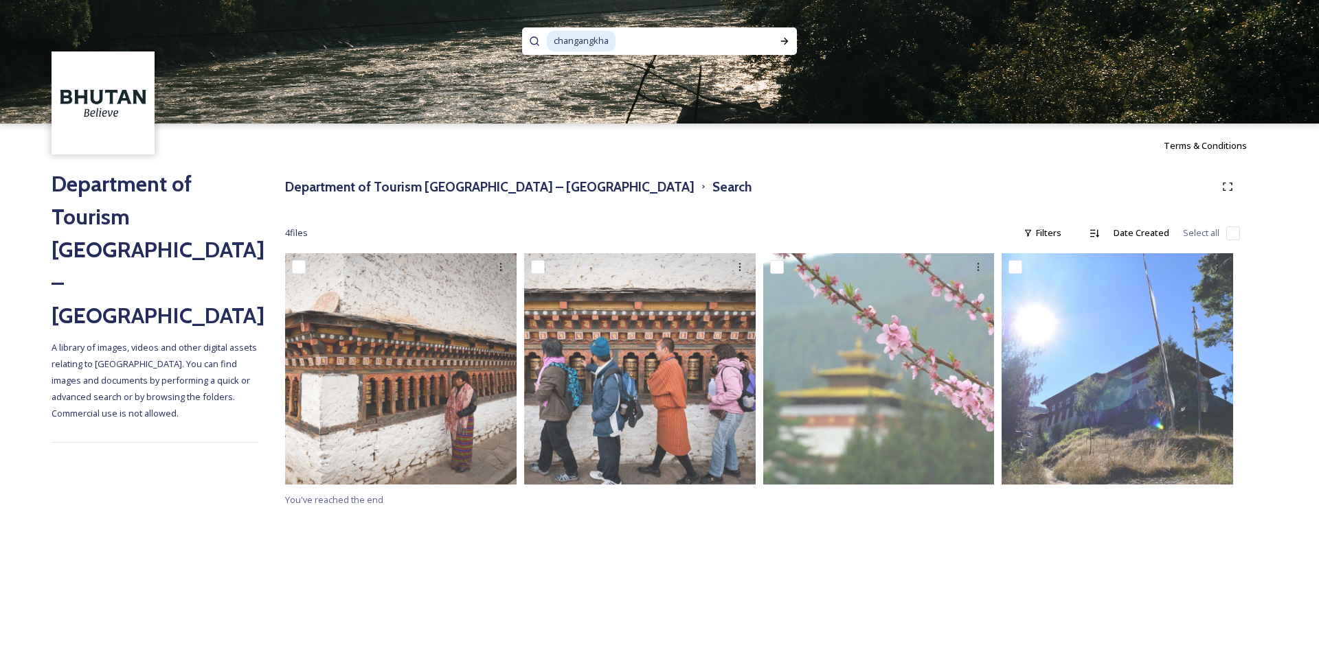
click at [637, 45] on input at bounding box center [693, 41] width 153 height 30
type input "c"
paste input "Lungsigang"
type input "Lungsigang"
click at [787, 43] on icon at bounding box center [784, 41] width 11 height 11
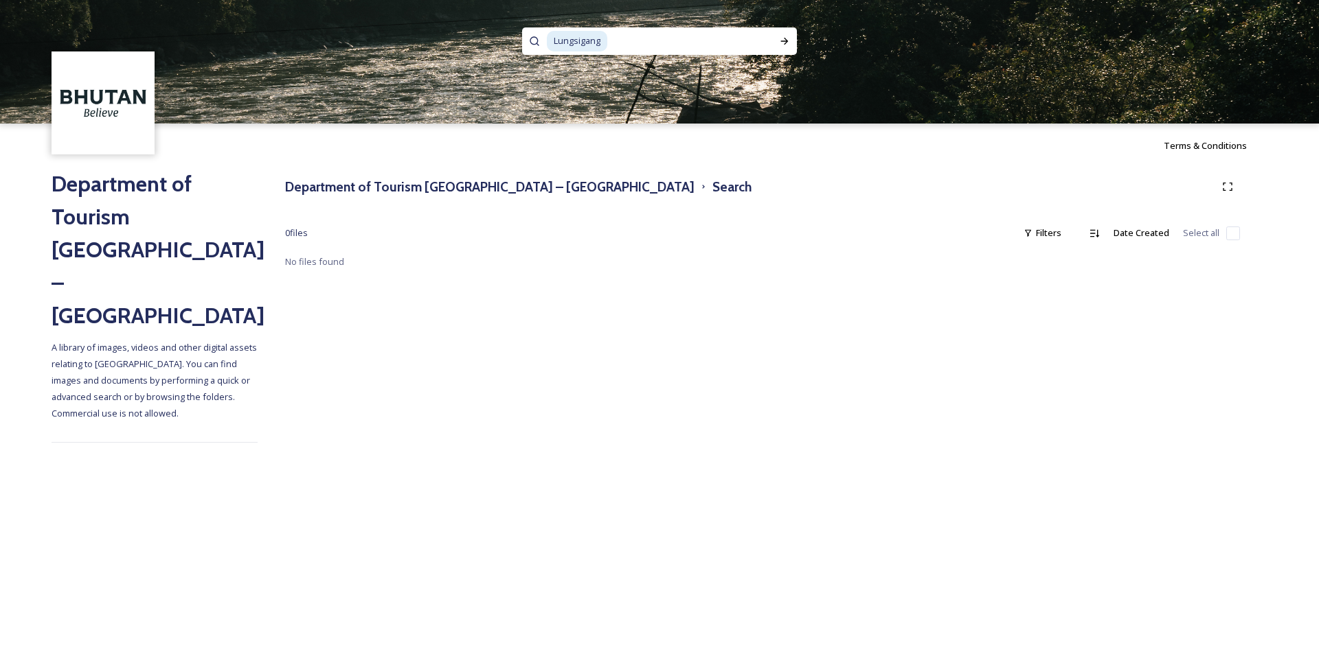
click at [623, 41] on input at bounding box center [686, 41] width 157 height 30
type input "L"
type input "divine madman"
click at [785, 38] on icon at bounding box center [784, 41] width 11 height 11
drag, startPoint x: 696, startPoint y: 36, endPoint x: 523, endPoint y: 17, distance: 174.1
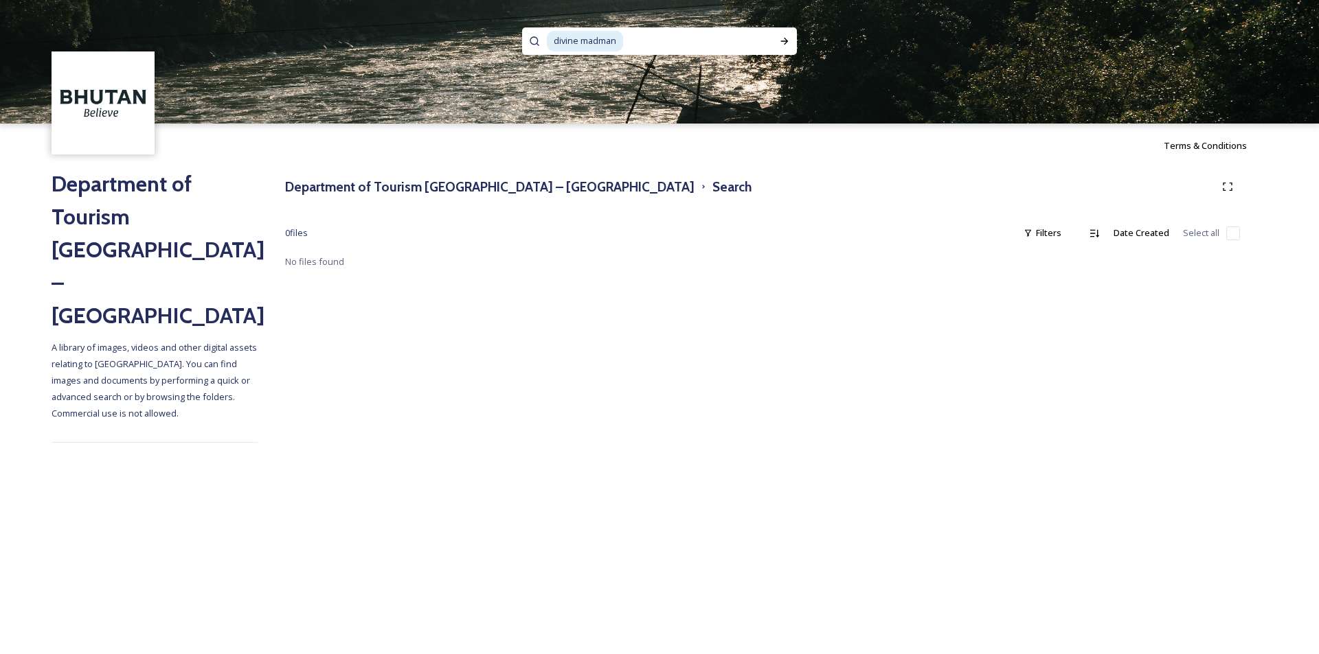
click at [523, 17] on div "divine madman" at bounding box center [659, 62] width 1319 height 124
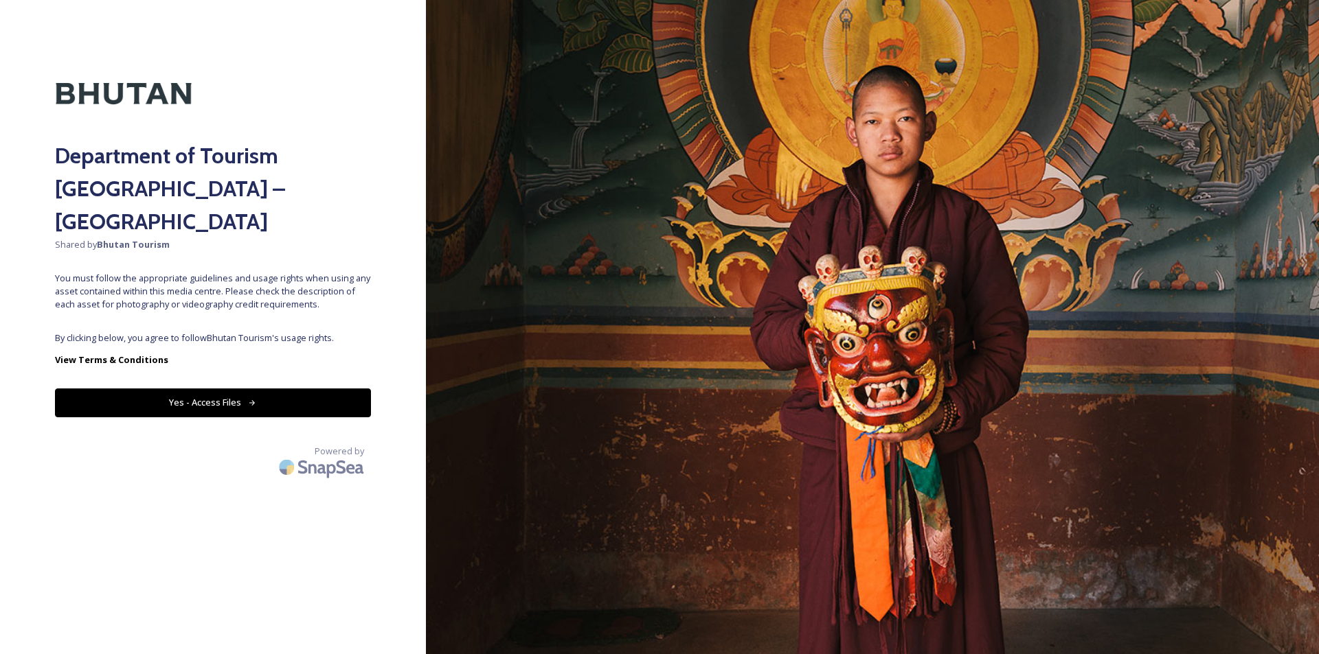
click at [237, 389] on button "Yes - Access Files" at bounding box center [213, 403] width 316 height 28
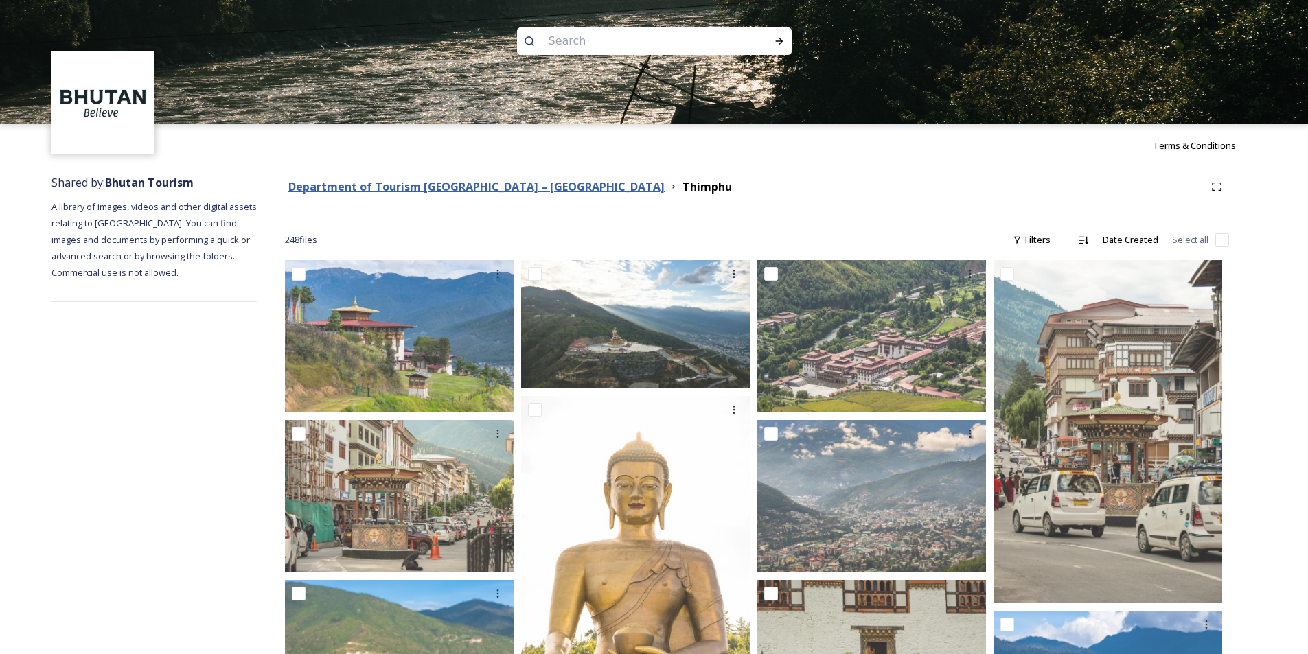
click at [512, 186] on strong "Department of Tourism [GEOGRAPHIC_DATA] – [GEOGRAPHIC_DATA]" at bounding box center [476, 186] width 376 height 15
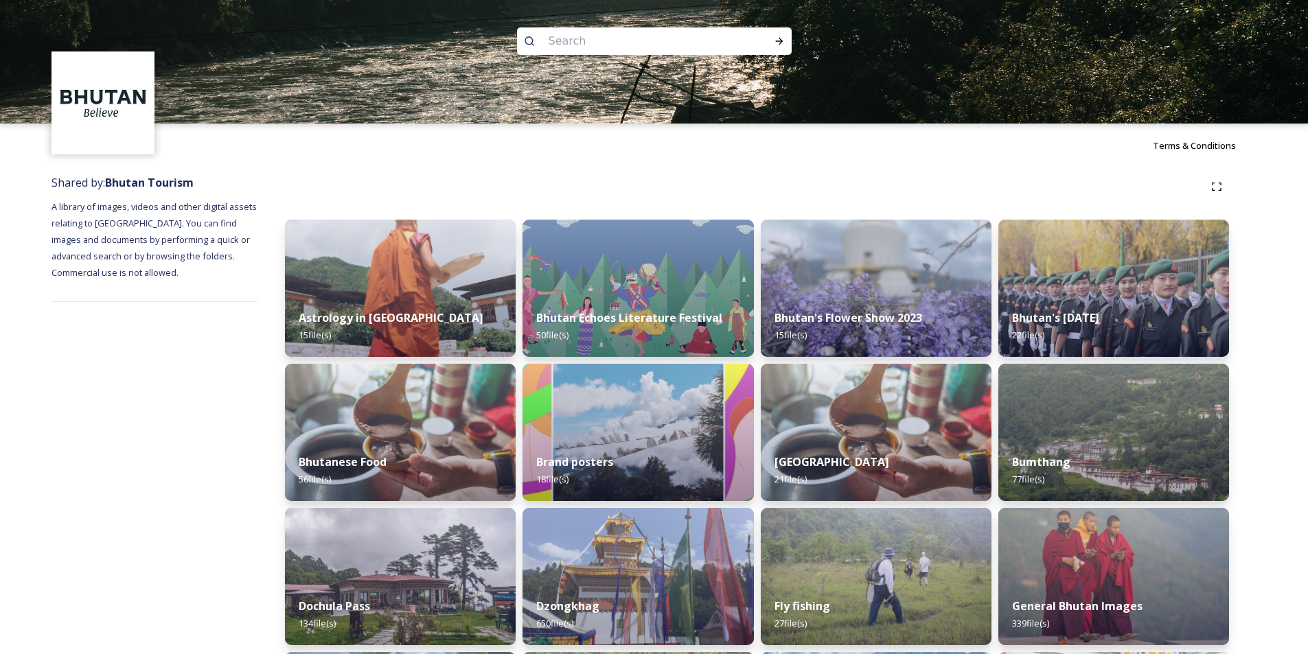
click at [581, 34] on input at bounding box center [636, 41] width 188 height 30
type input "divine"
click at [786, 41] on div "Run Search" at bounding box center [779, 41] width 25 height 25
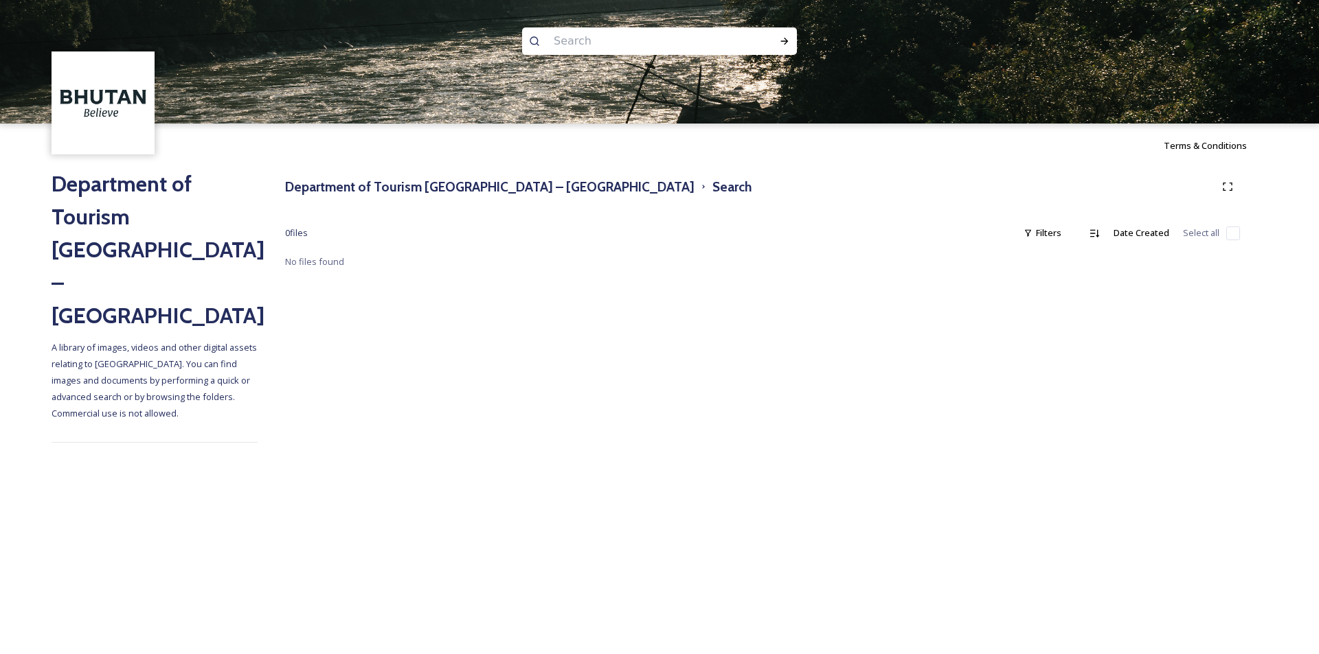
click at [633, 41] on input at bounding box center [641, 41] width 188 height 30
type input "madman"
click at [787, 45] on icon at bounding box center [784, 41] width 11 height 11
click at [614, 48] on input at bounding box center [678, 41] width 163 height 30
type input "m"
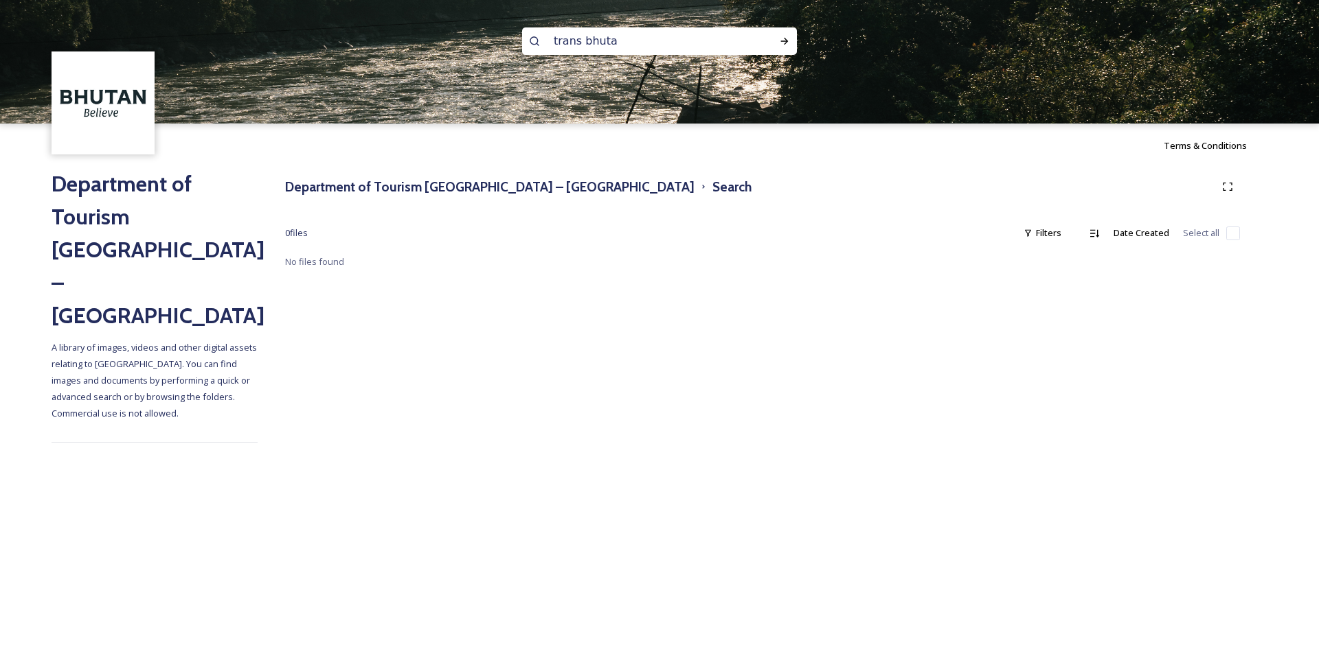
type input "trans [GEOGRAPHIC_DATA]"
type input "t"
click at [503, 184] on h3 "Department of Tourism [GEOGRAPHIC_DATA] – [GEOGRAPHIC_DATA]" at bounding box center [489, 187] width 409 height 20
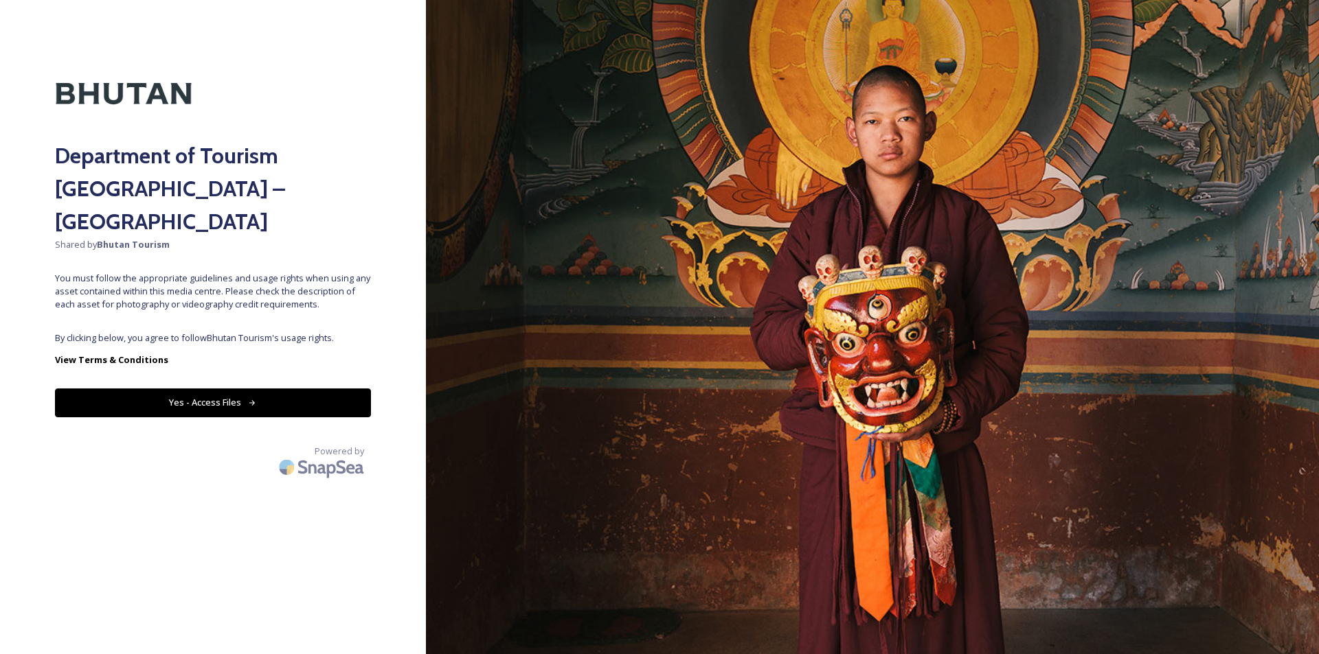
click at [322, 389] on button "Yes - Access Files" at bounding box center [213, 403] width 316 height 28
